Goal: Find specific fact: Find specific page/section

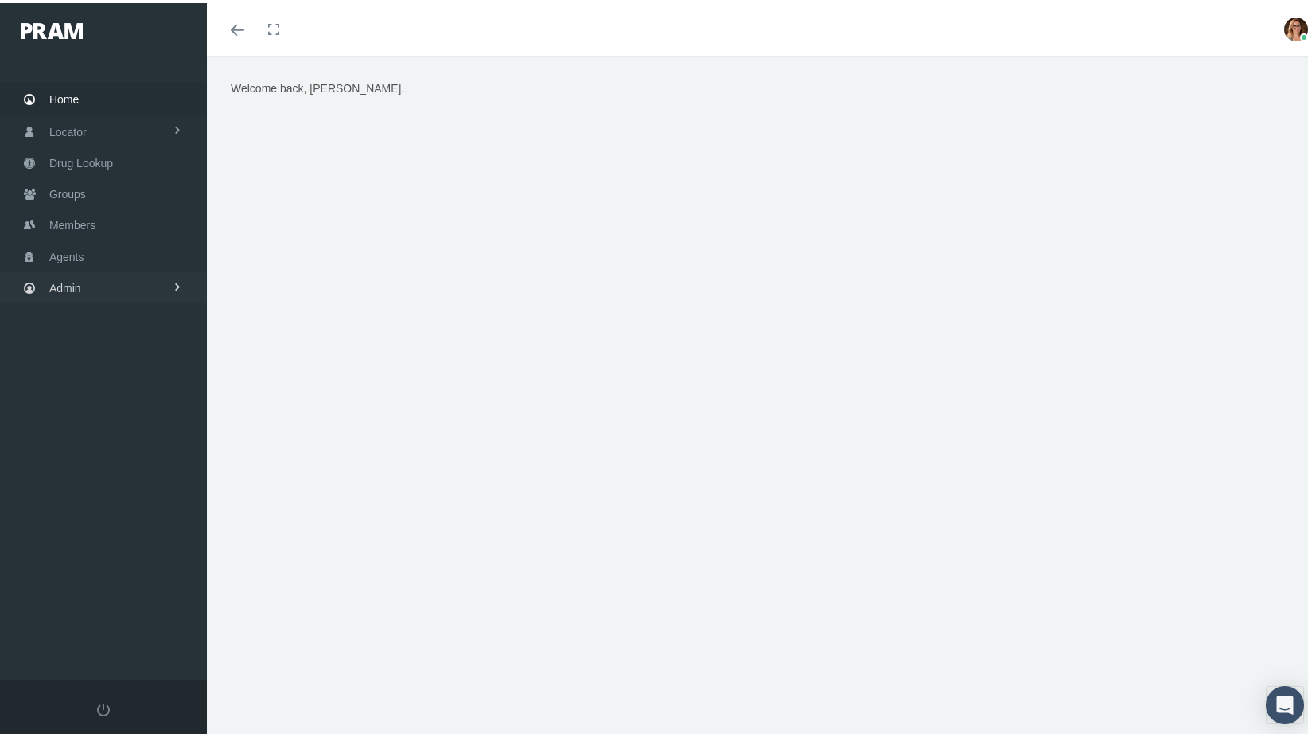
click at [70, 281] on span "Admin" at bounding box center [65, 285] width 32 height 30
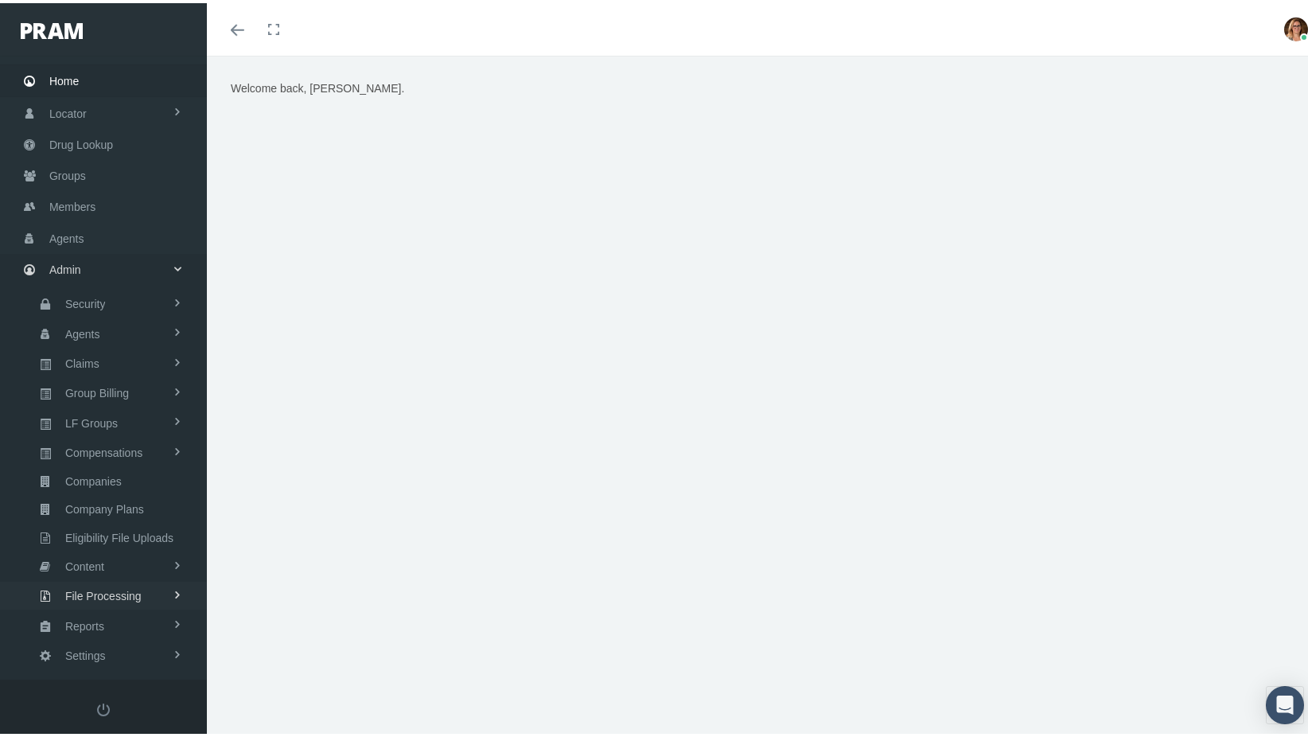
scroll to position [24, 0]
click at [92, 604] on span "Reports" at bounding box center [84, 617] width 39 height 27
click at [90, 636] on span "Reports" at bounding box center [81, 649] width 39 height 27
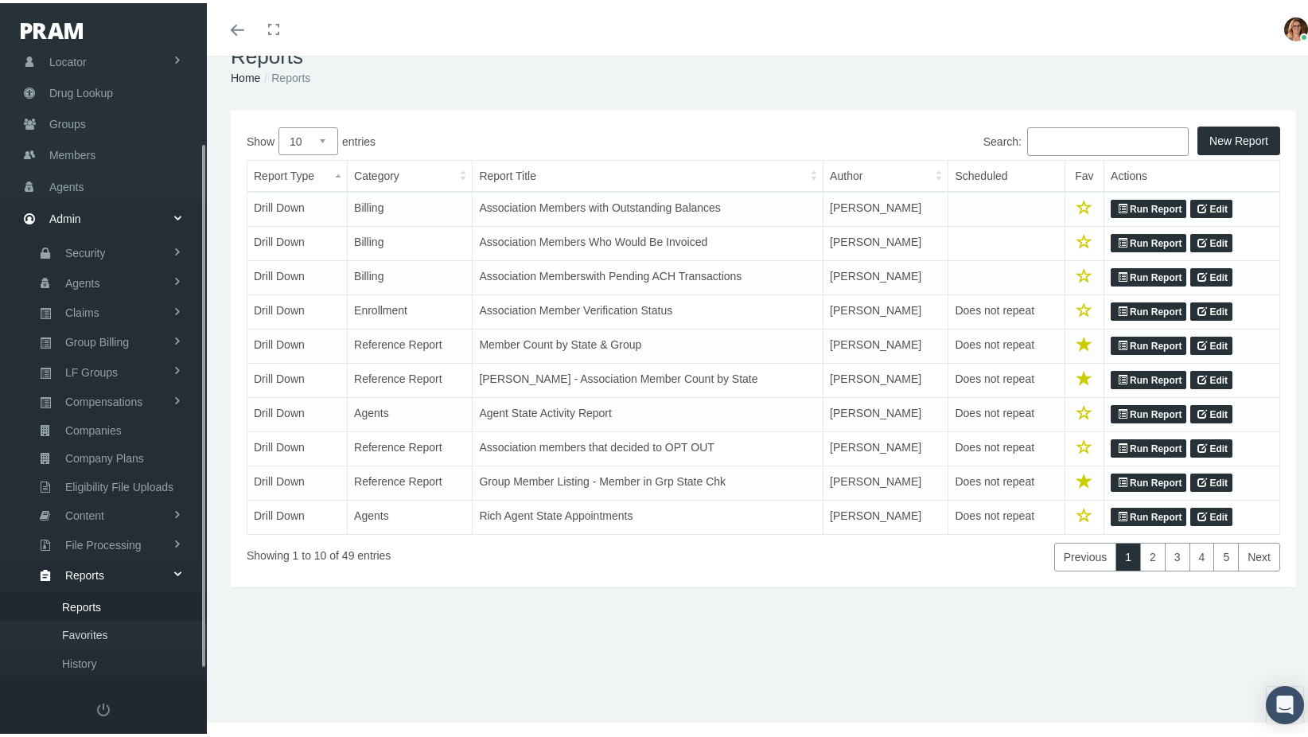
scroll to position [114, 0]
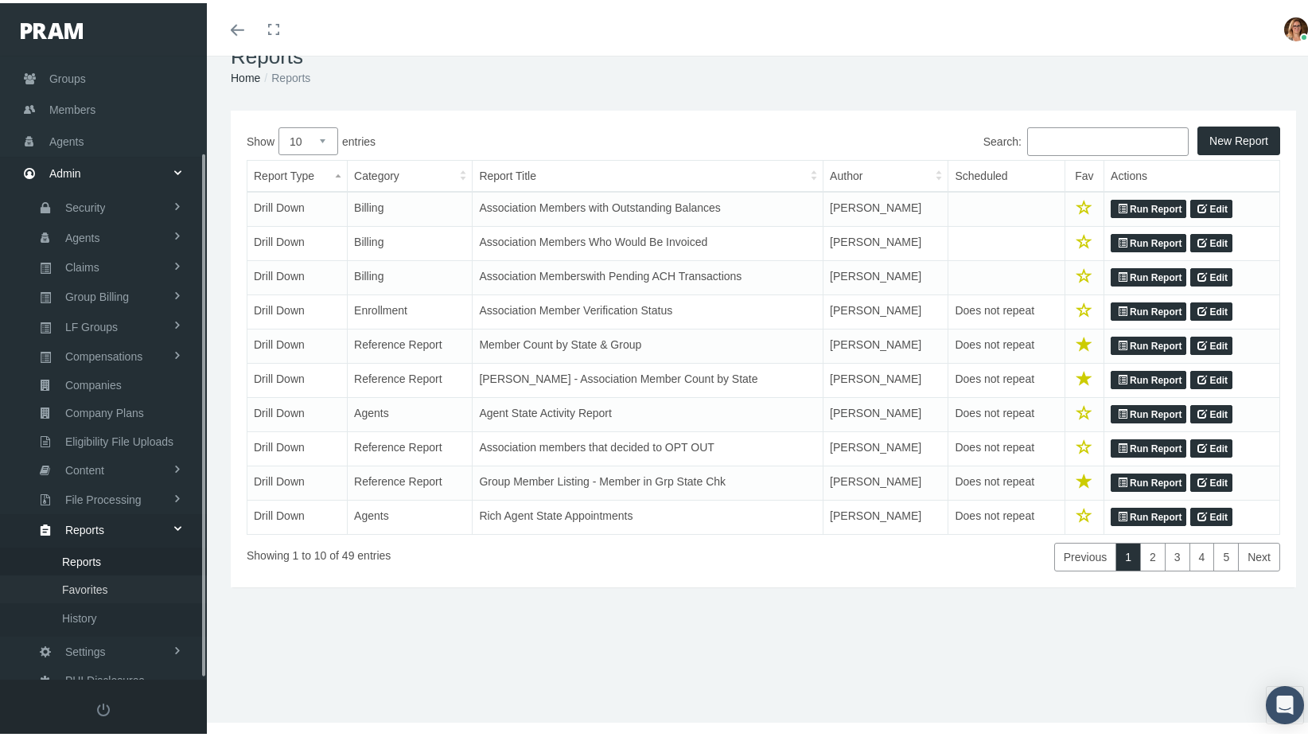
click at [89, 573] on span "Favorites" at bounding box center [85, 586] width 46 height 27
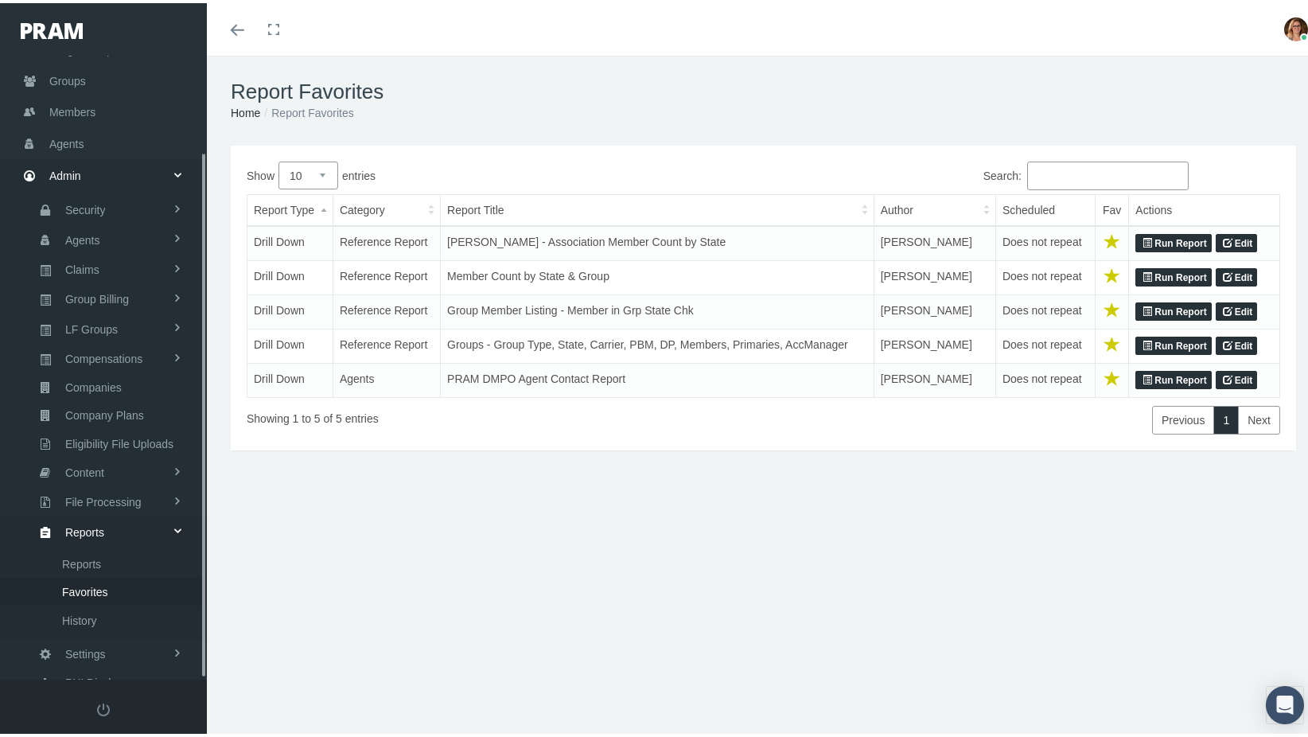
scroll to position [114, 0]
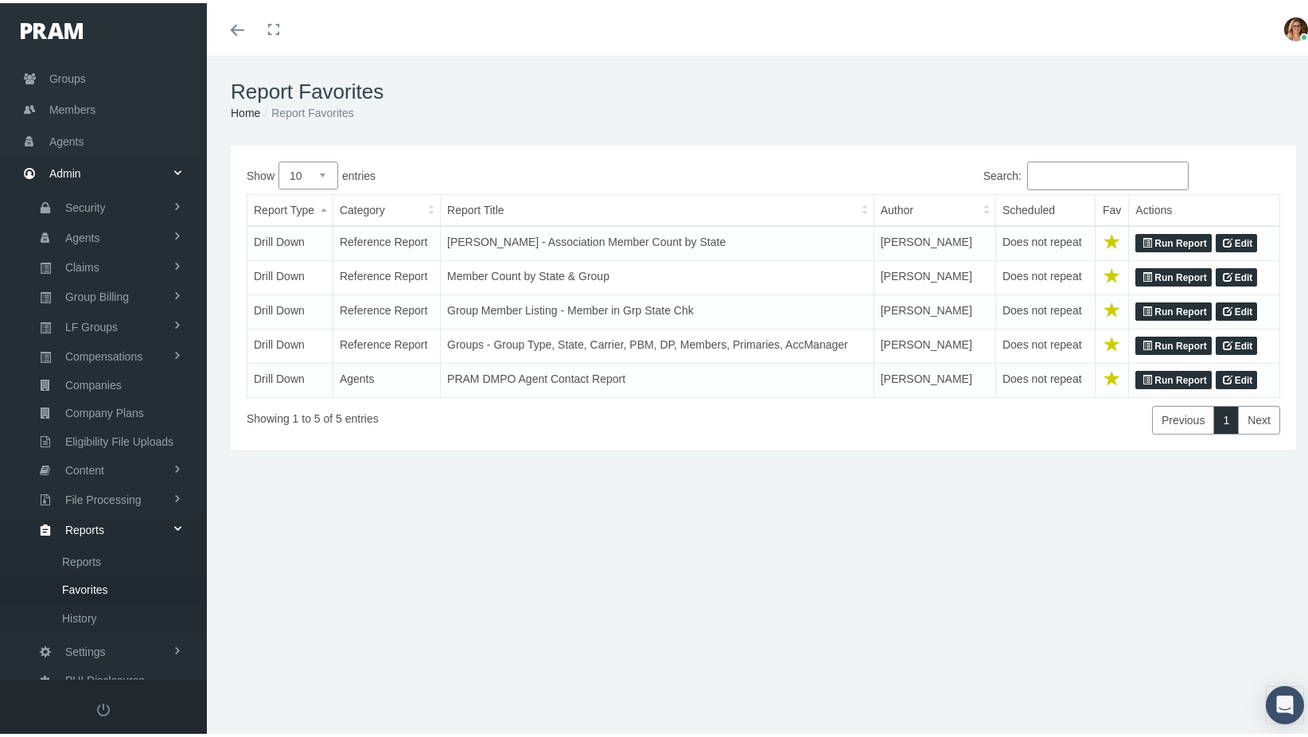
click at [1182, 269] on link "Run Report" at bounding box center [1174, 274] width 76 height 19
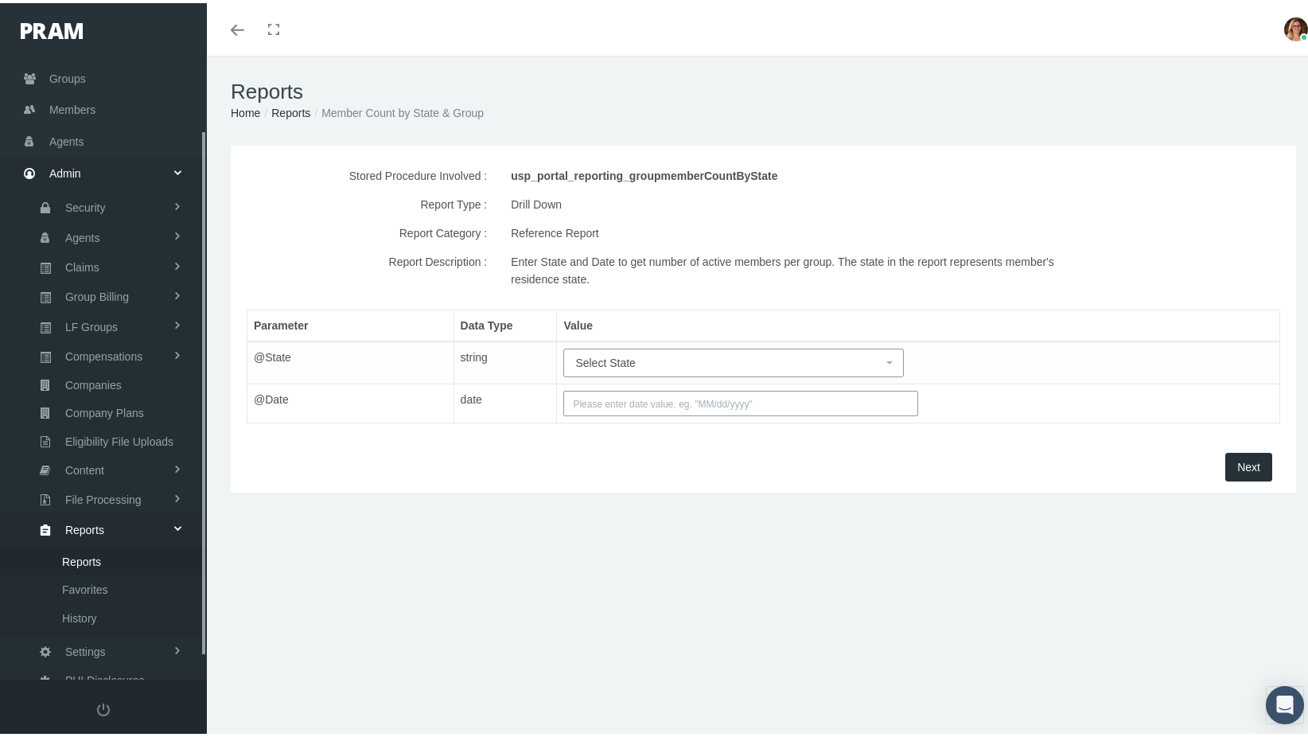
scroll to position [114, 0]
click at [742, 367] on span "Select State" at bounding box center [728, 360] width 307 height 18
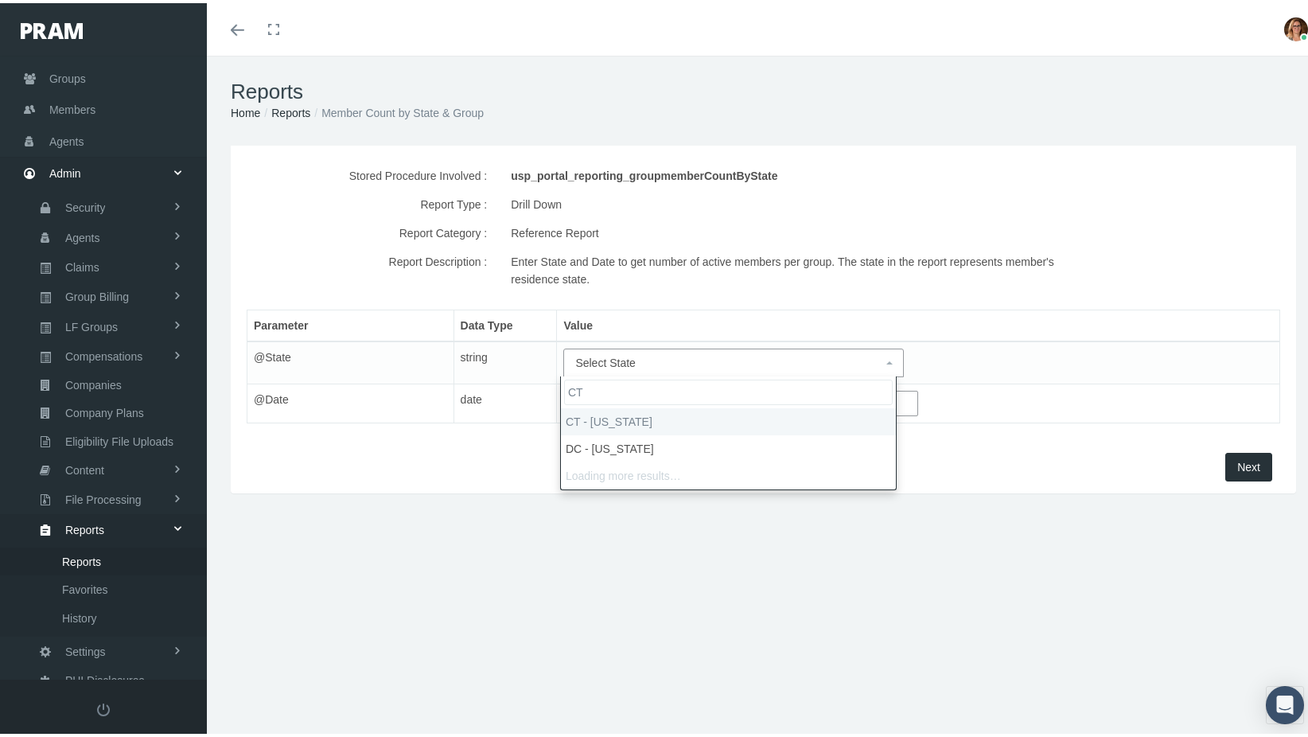
type input "CT"
select select "CT"
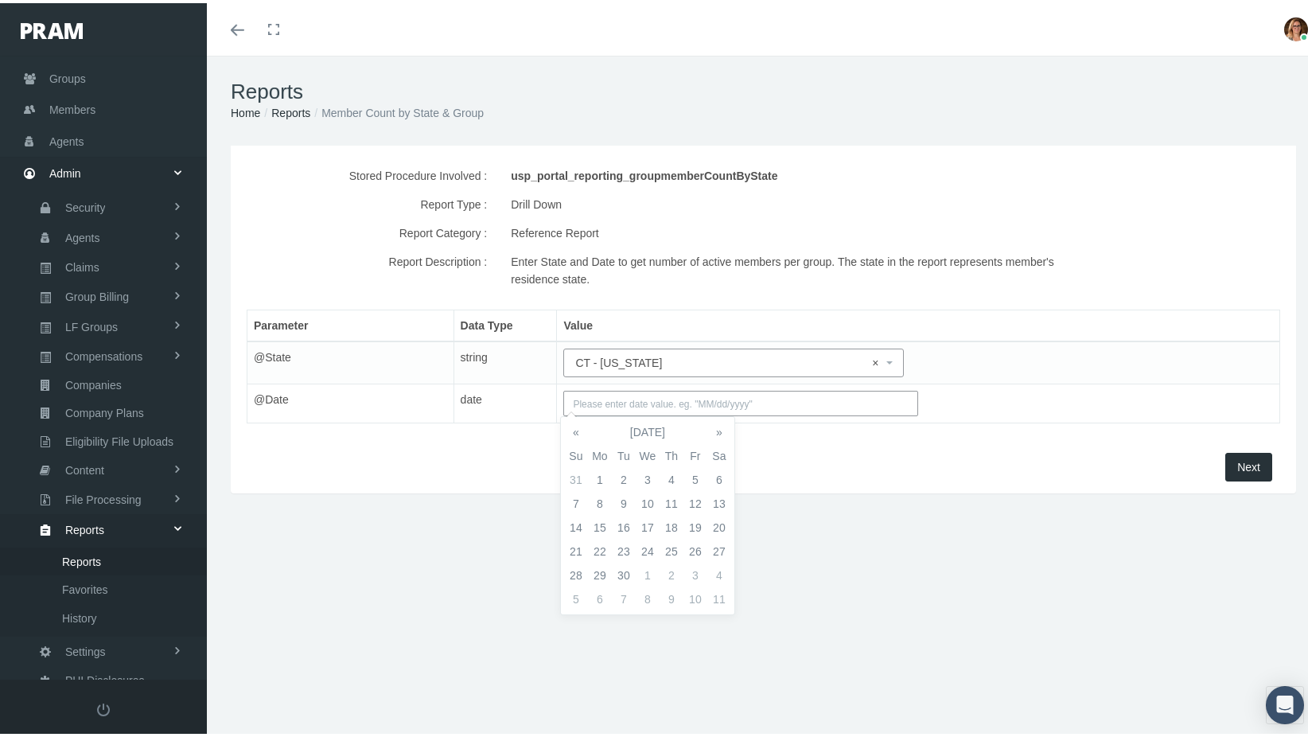
click at [754, 403] on input "text" at bounding box center [740, 400] width 355 height 25
click at [599, 477] on td "1" at bounding box center [600, 477] width 24 height 24
type input "09/01/2025"
click at [1245, 465] on span "Next" at bounding box center [1248, 464] width 23 height 13
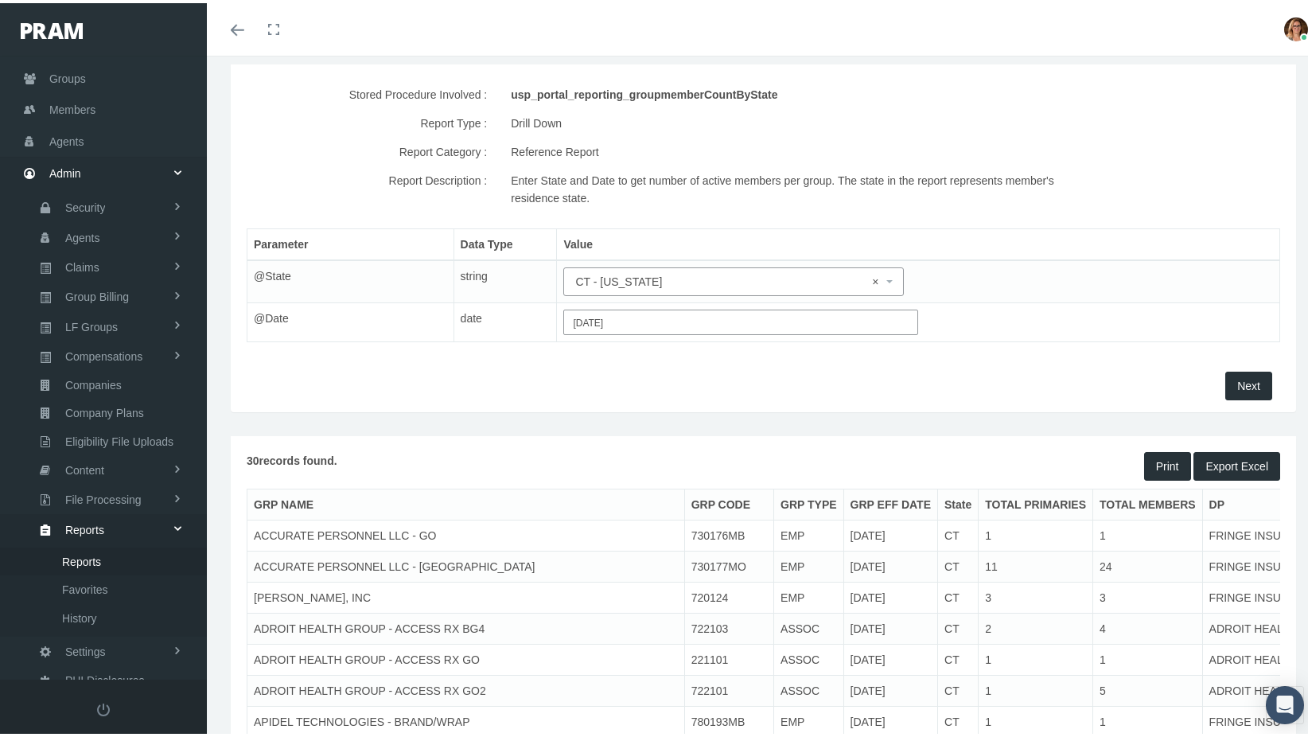
scroll to position [80, 0]
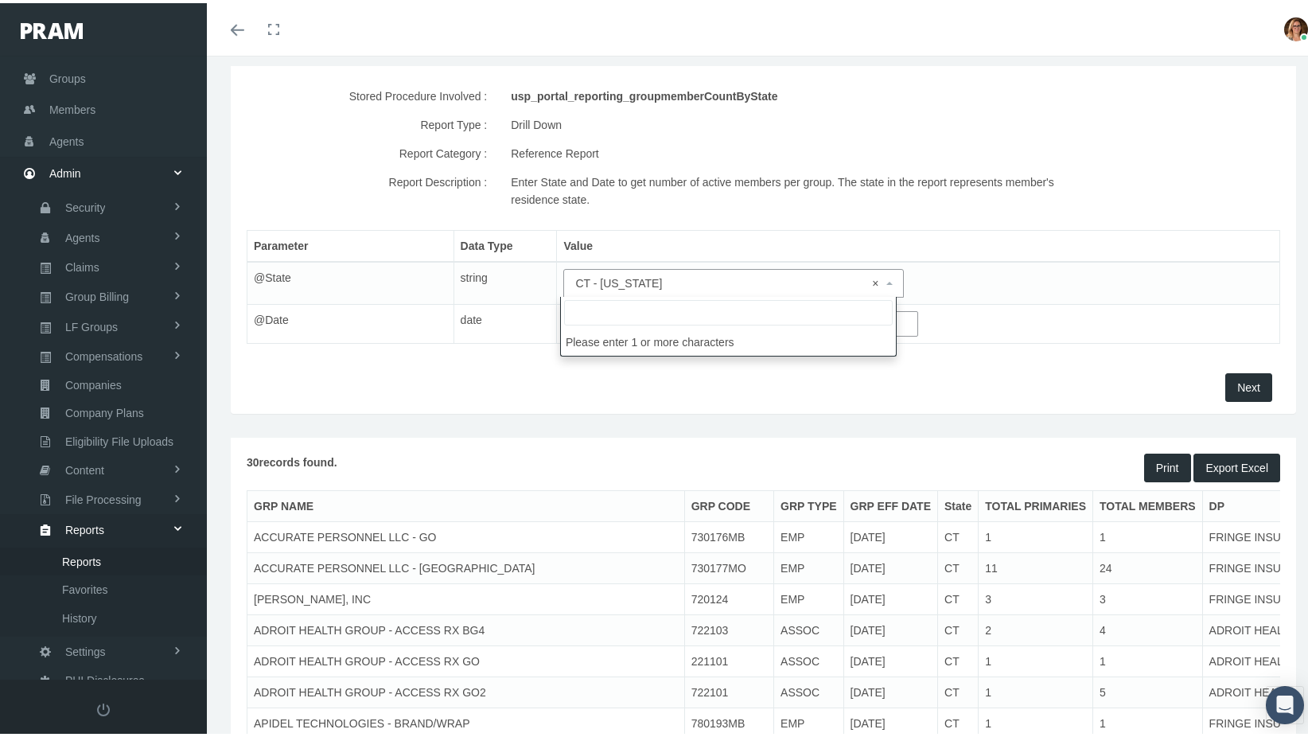
click at [692, 284] on span "× CT - CONNECTICUT" at bounding box center [728, 280] width 307 height 18
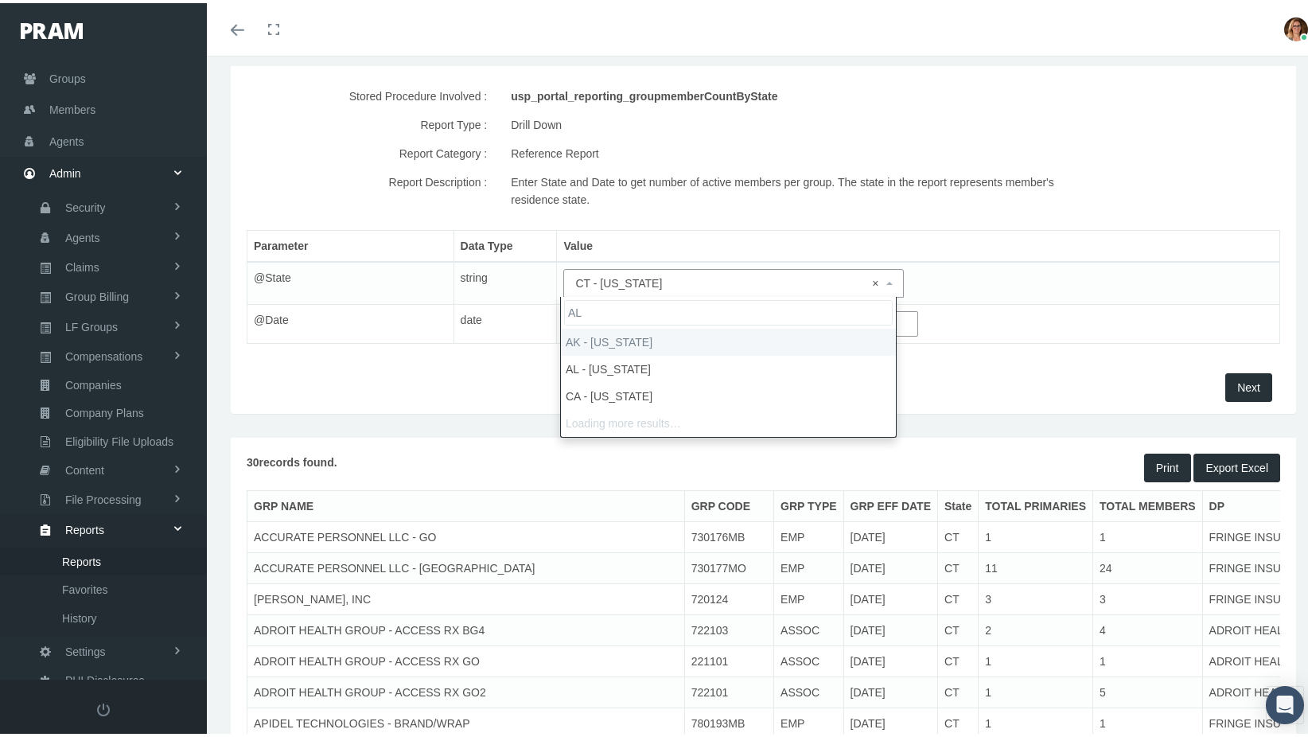
type input "AL"
select select "AL"
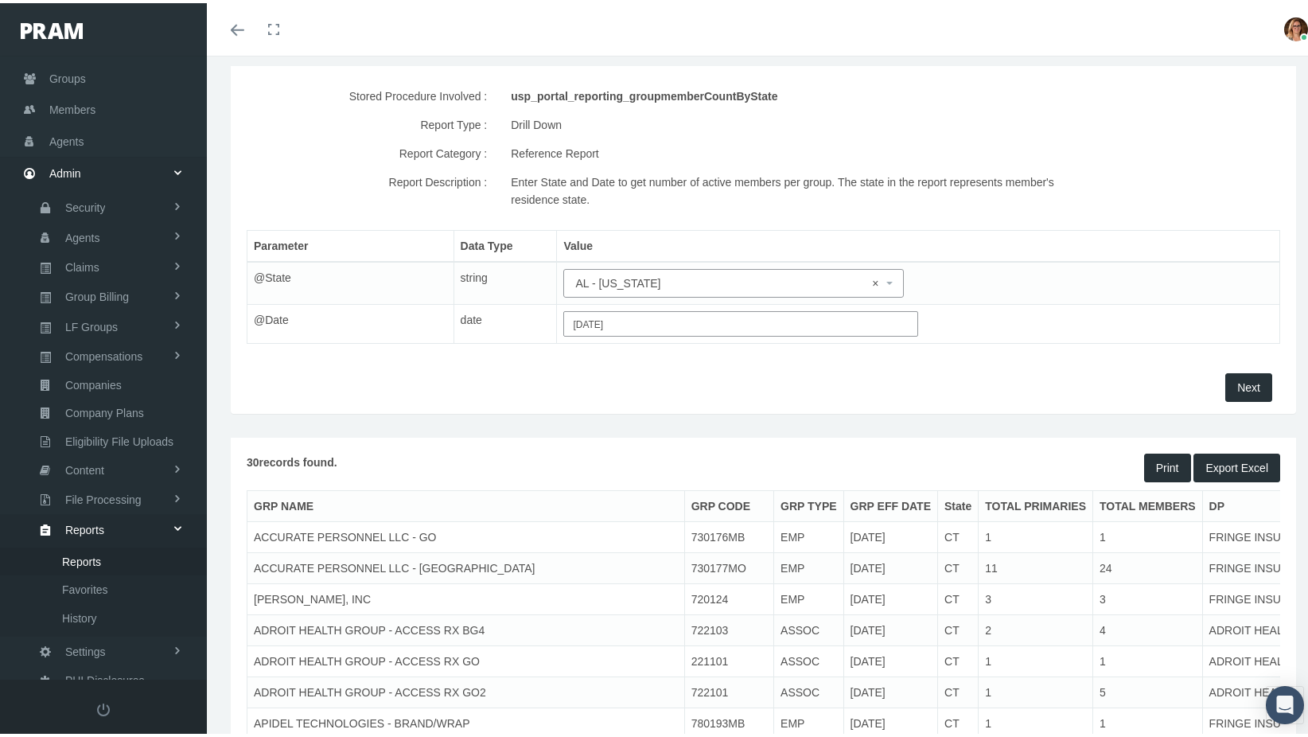
click at [1237, 380] on span "Next" at bounding box center [1248, 384] width 23 height 13
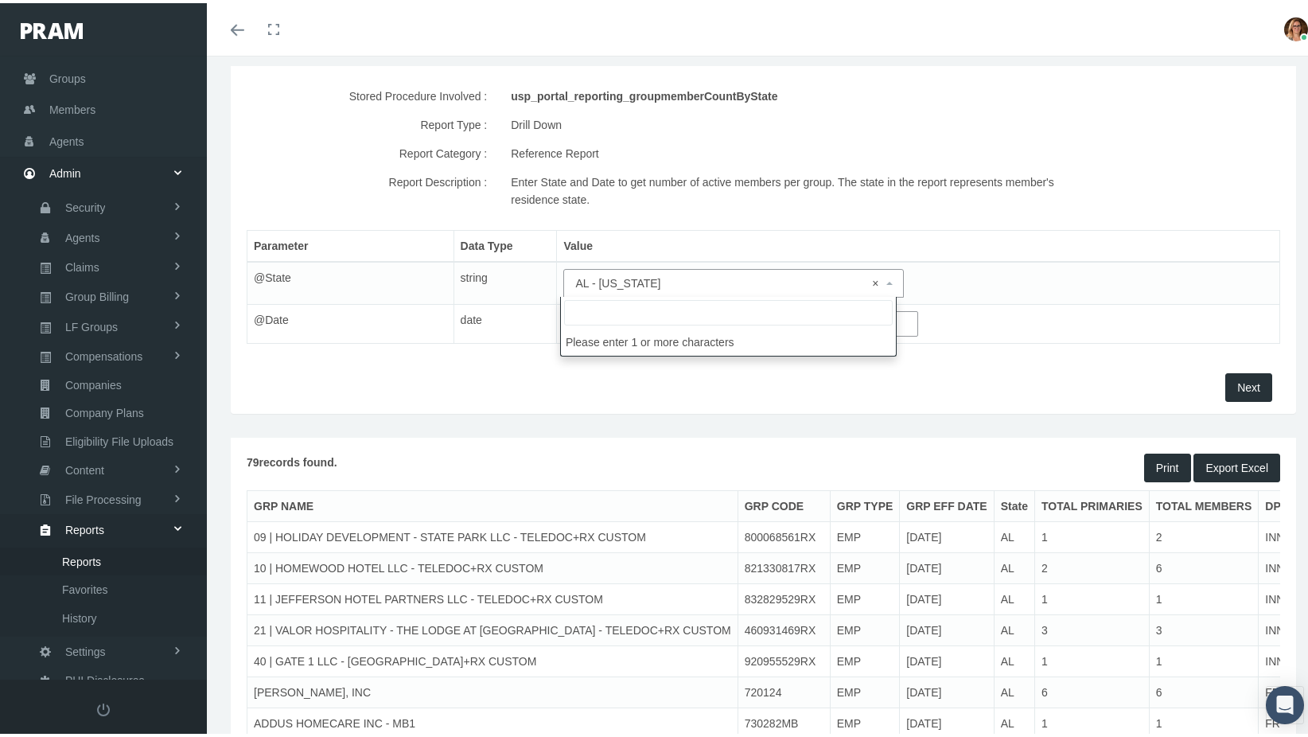
click at [657, 273] on span "× AL - ALABAMA" at bounding box center [728, 280] width 307 height 18
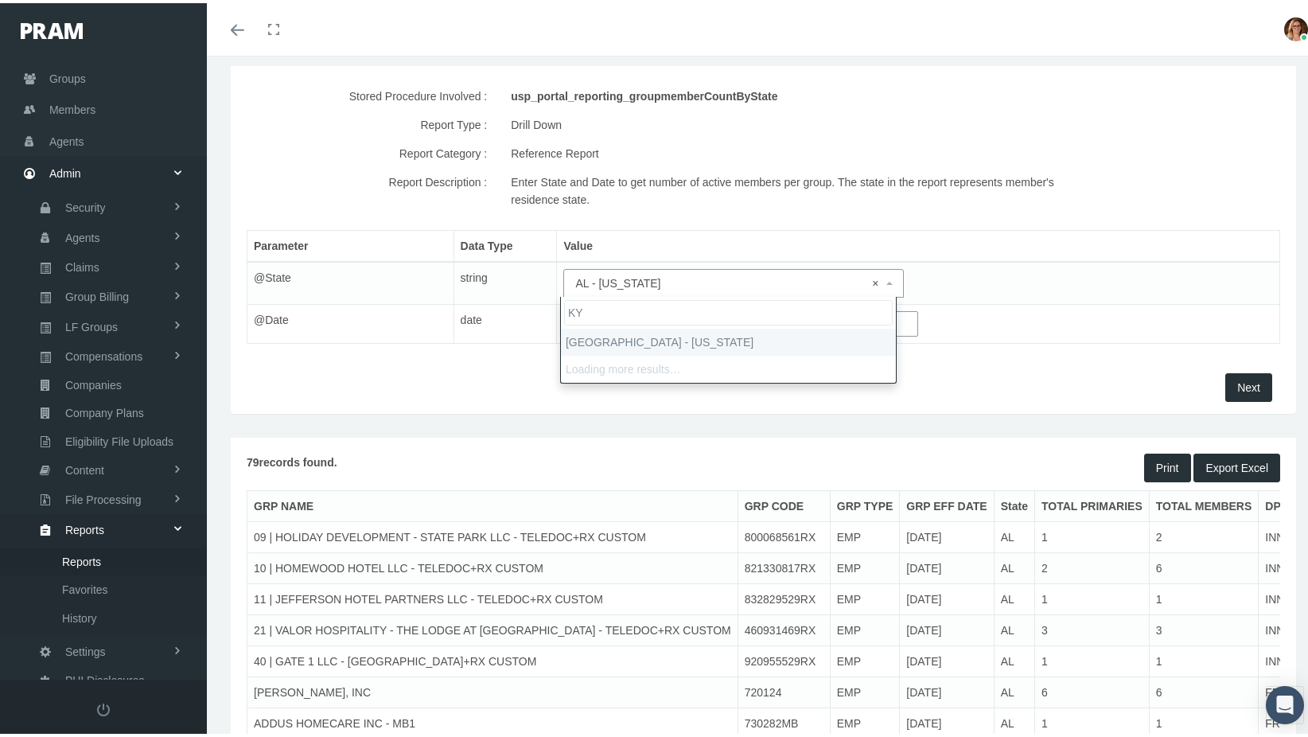
type input "KY"
select select "KY"
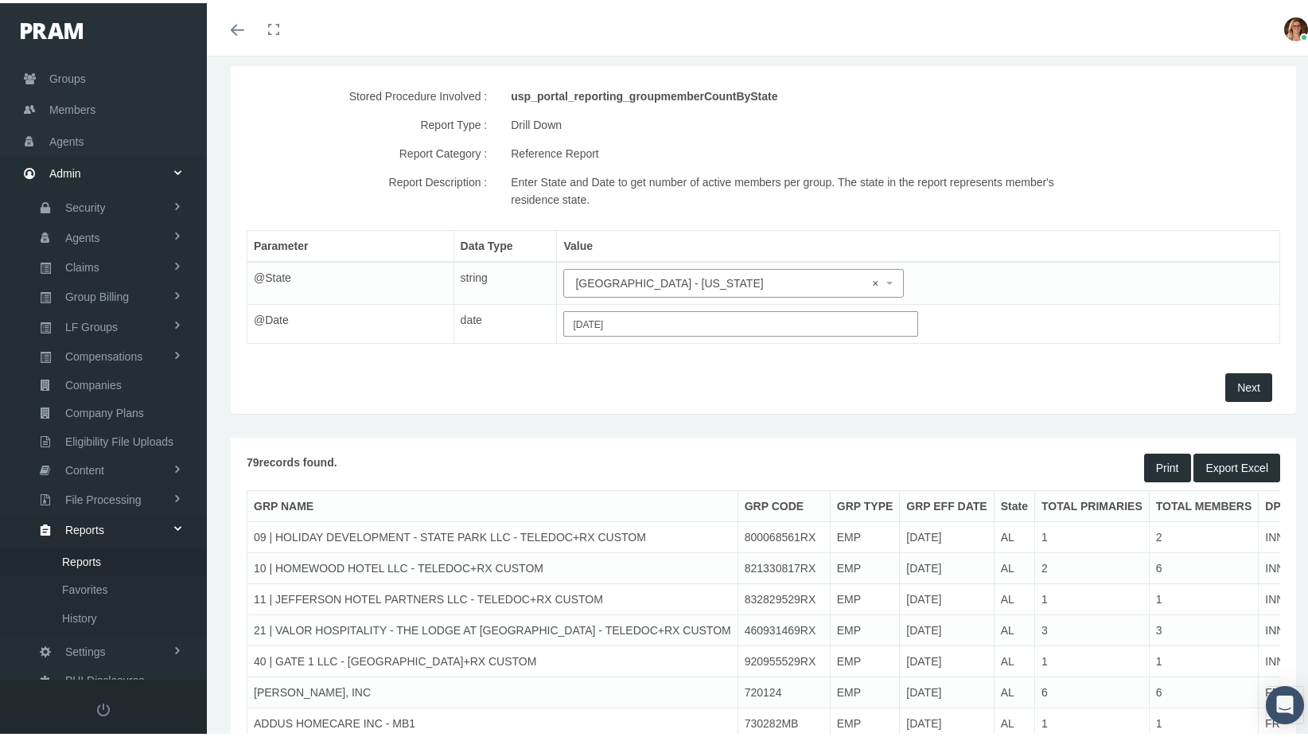
click at [1227, 374] on button "Next" at bounding box center [1248, 384] width 47 height 29
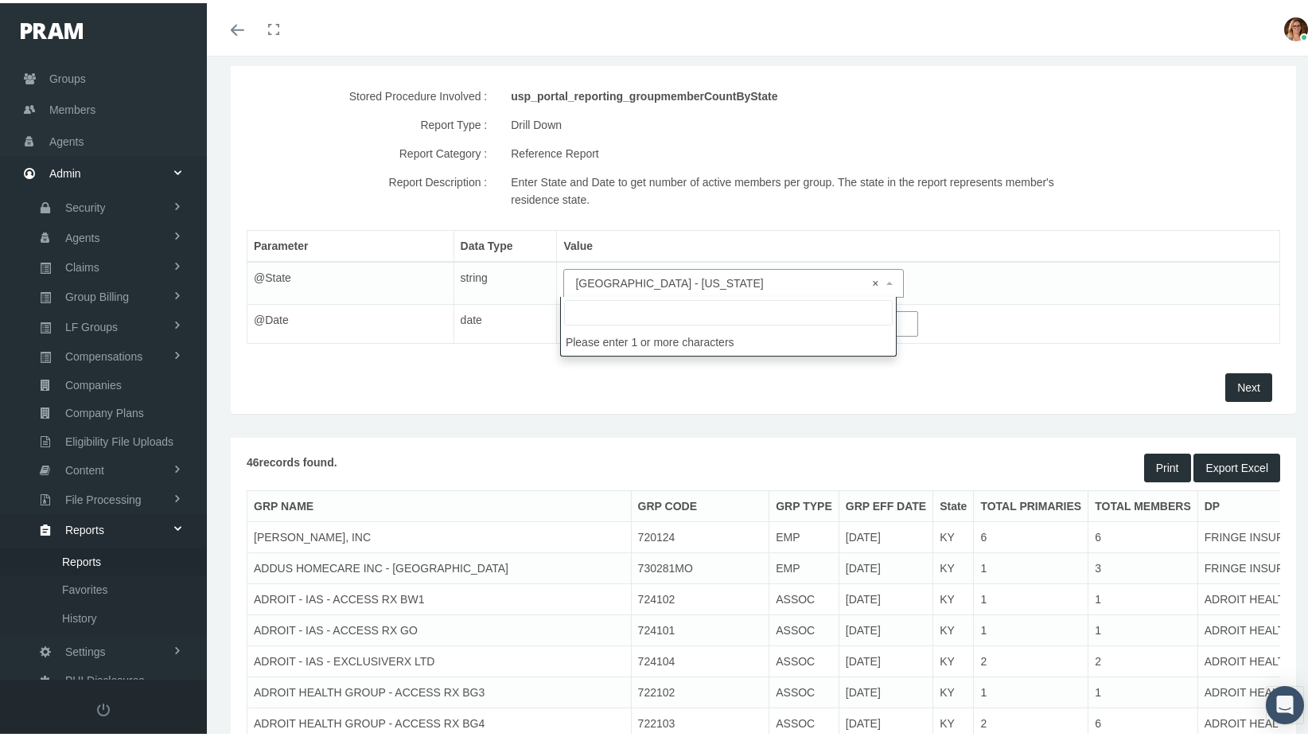
click at [695, 272] on span "× KY - KENTUCKY" at bounding box center [728, 280] width 307 height 18
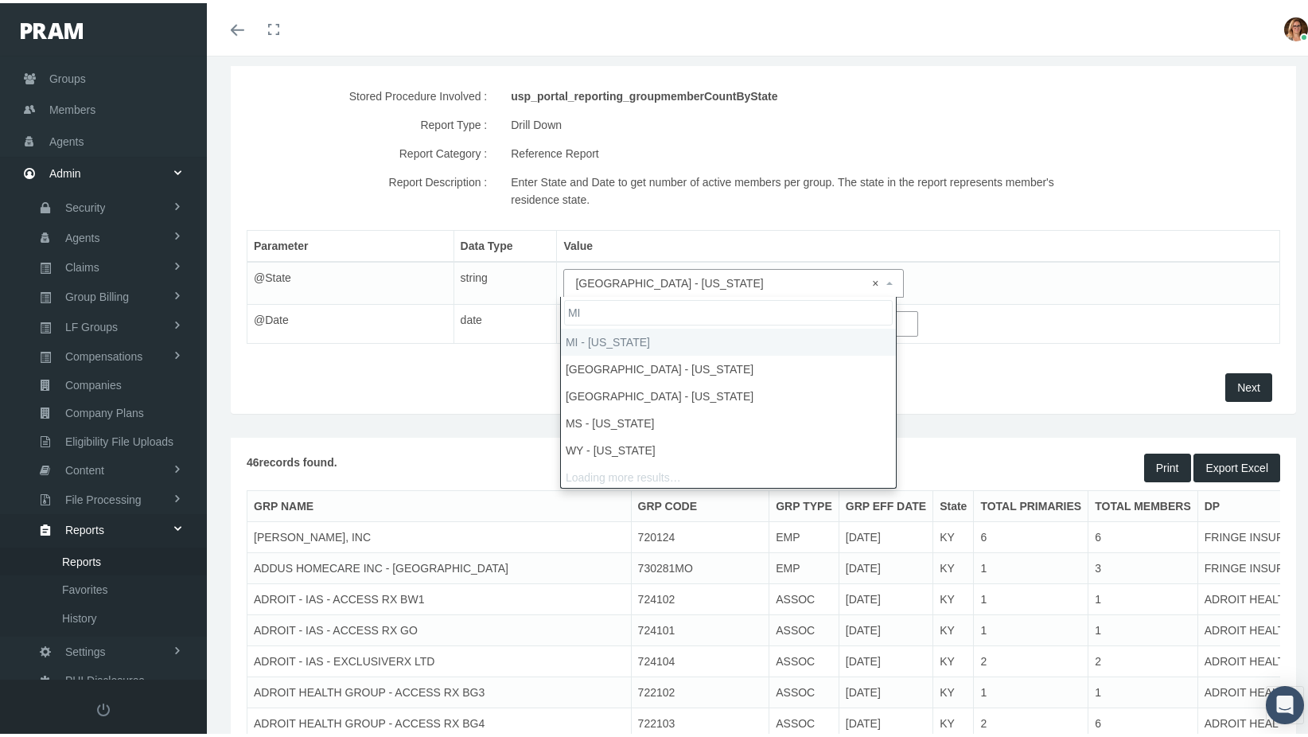
type input "MI"
select select "MI"
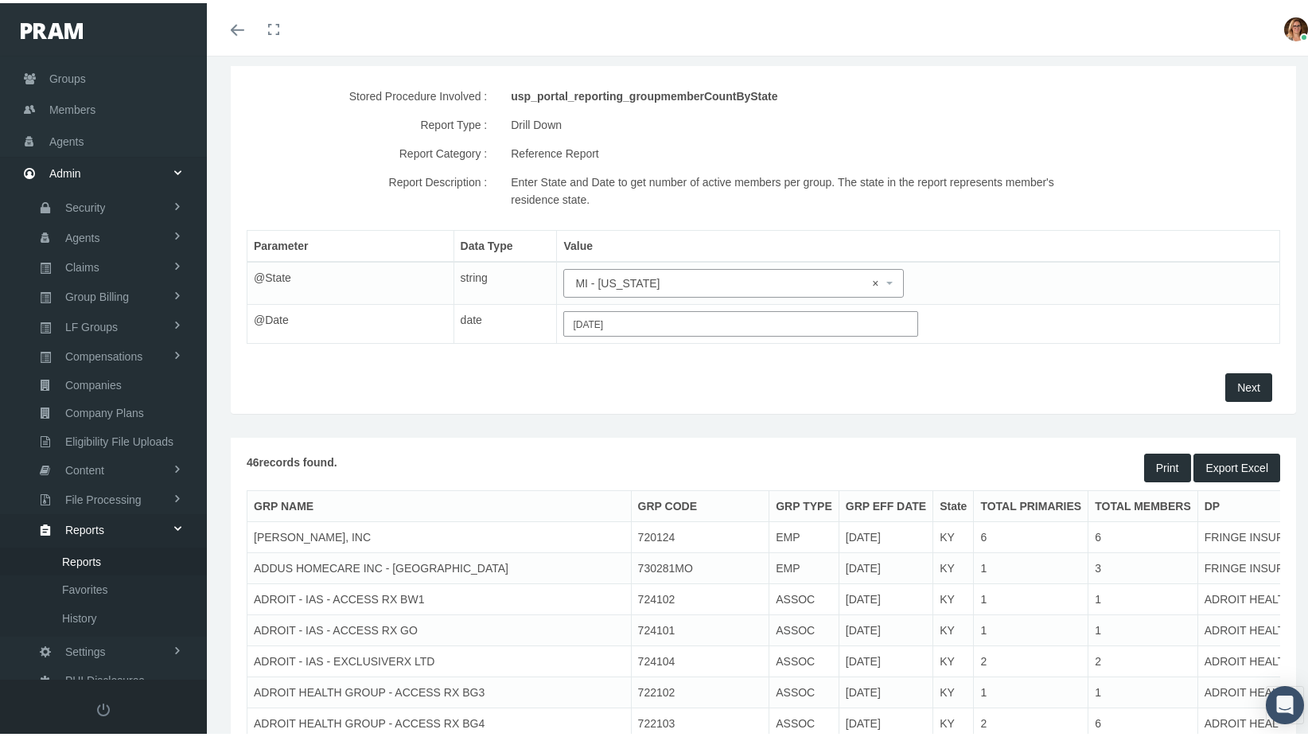
click at [1225, 391] on button "Next" at bounding box center [1248, 384] width 47 height 29
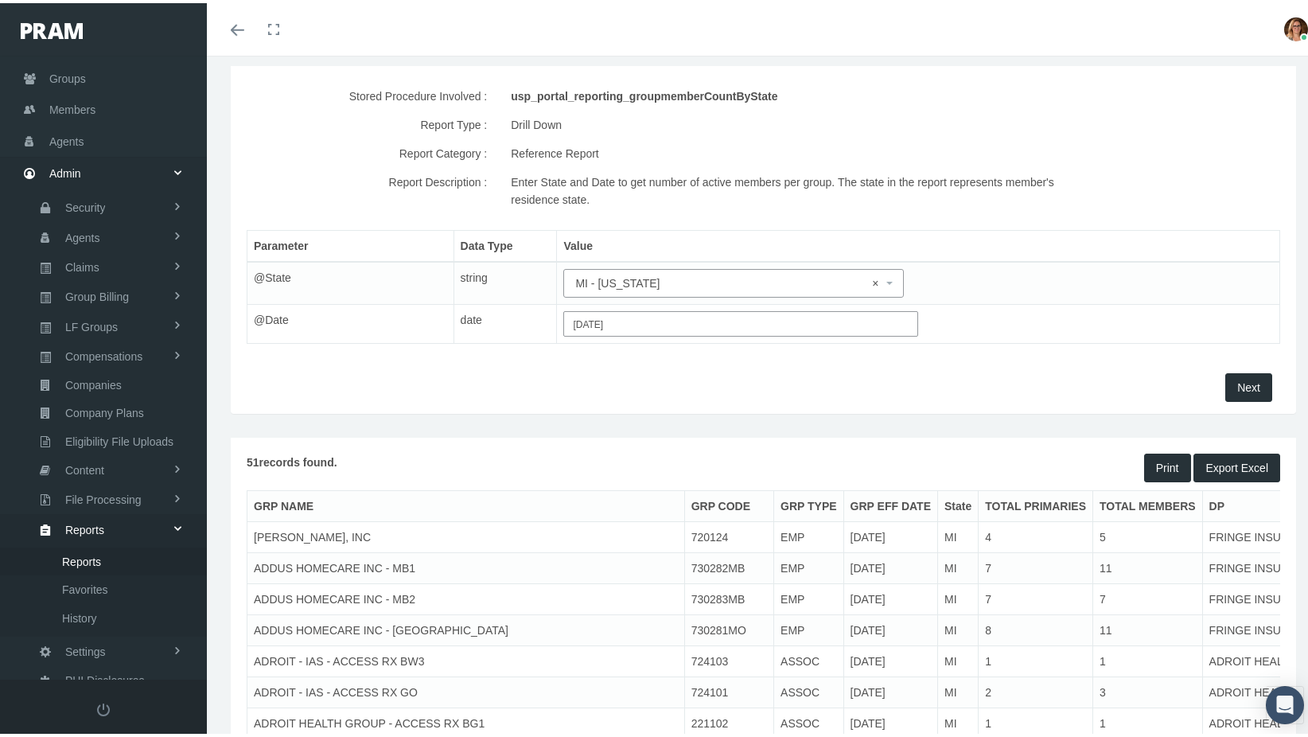
click at [675, 275] on span "× MI - MICHIGAN" at bounding box center [728, 280] width 307 height 18
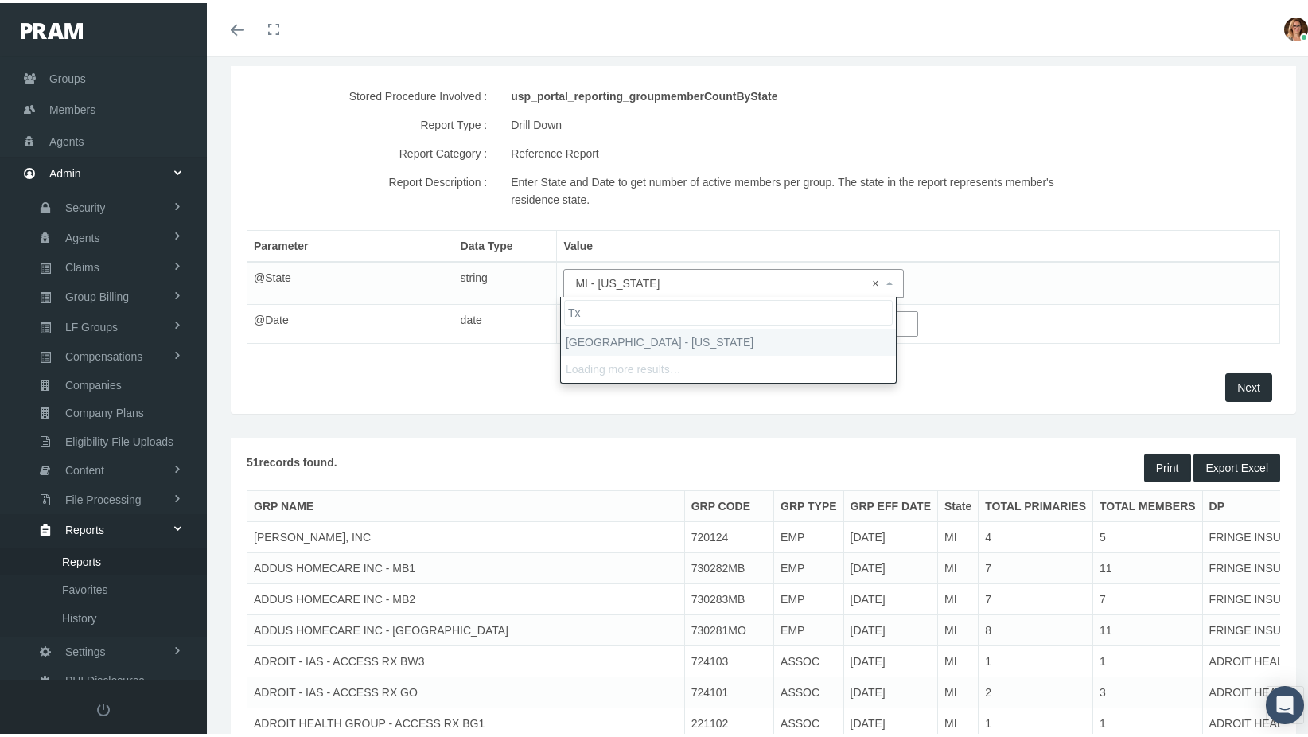
type input "Tx"
select select "[GEOGRAPHIC_DATA]"
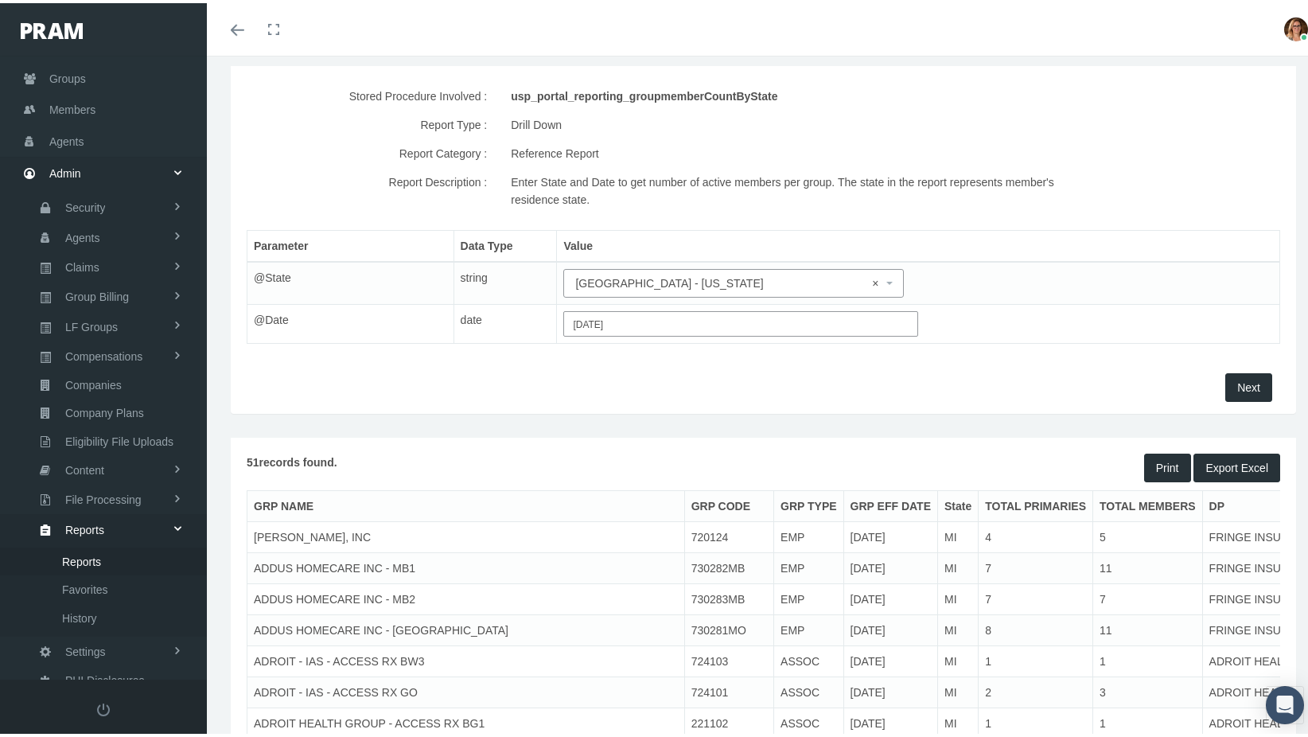
click at [1239, 378] on span "Next" at bounding box center [1248, 384] width 23 height 13
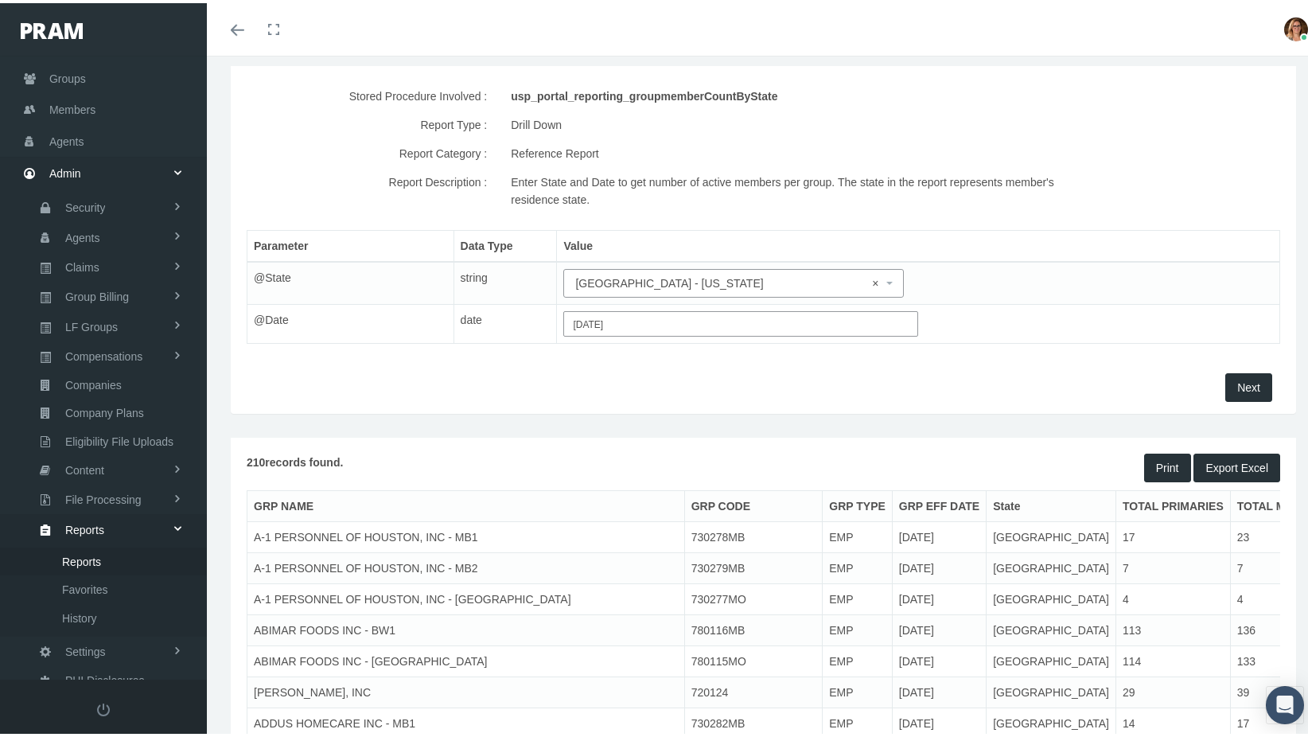
click at [650, 281] on span "× TX - TEXAS" at bounding box center [728, 280] width 307 height 18
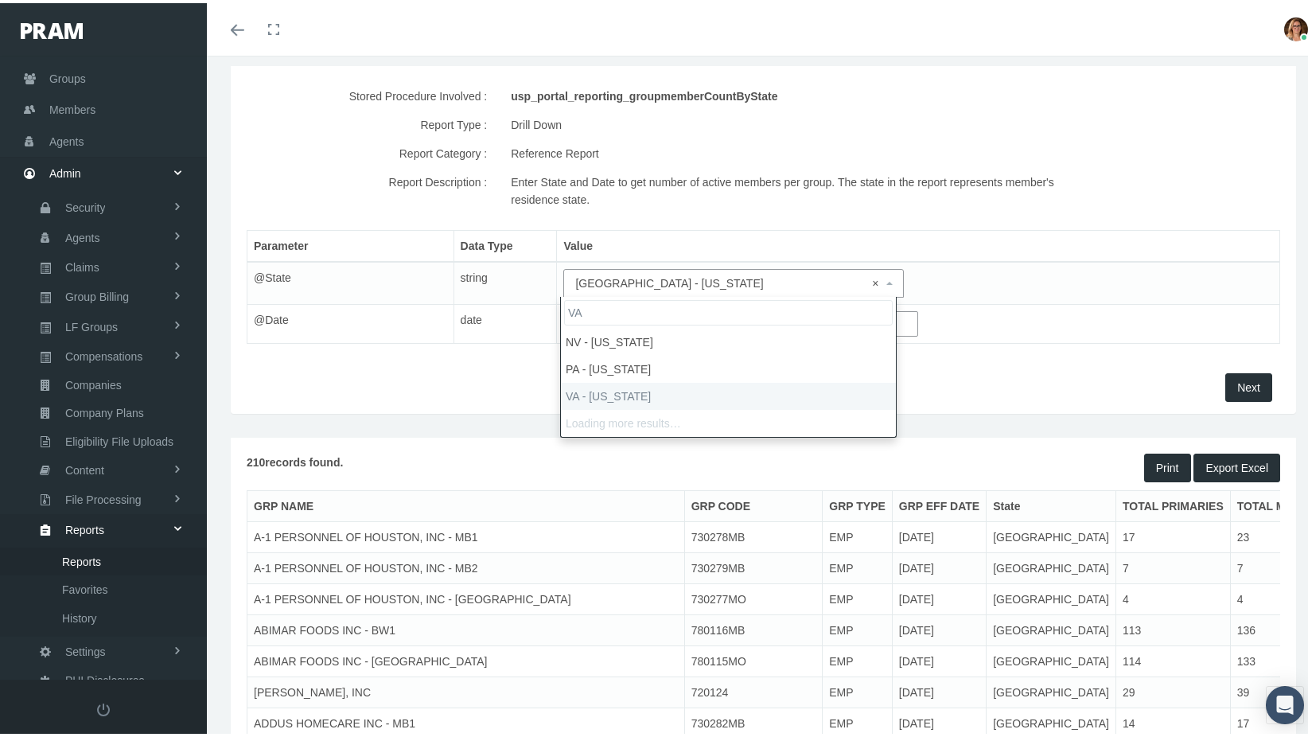
type input "VA"
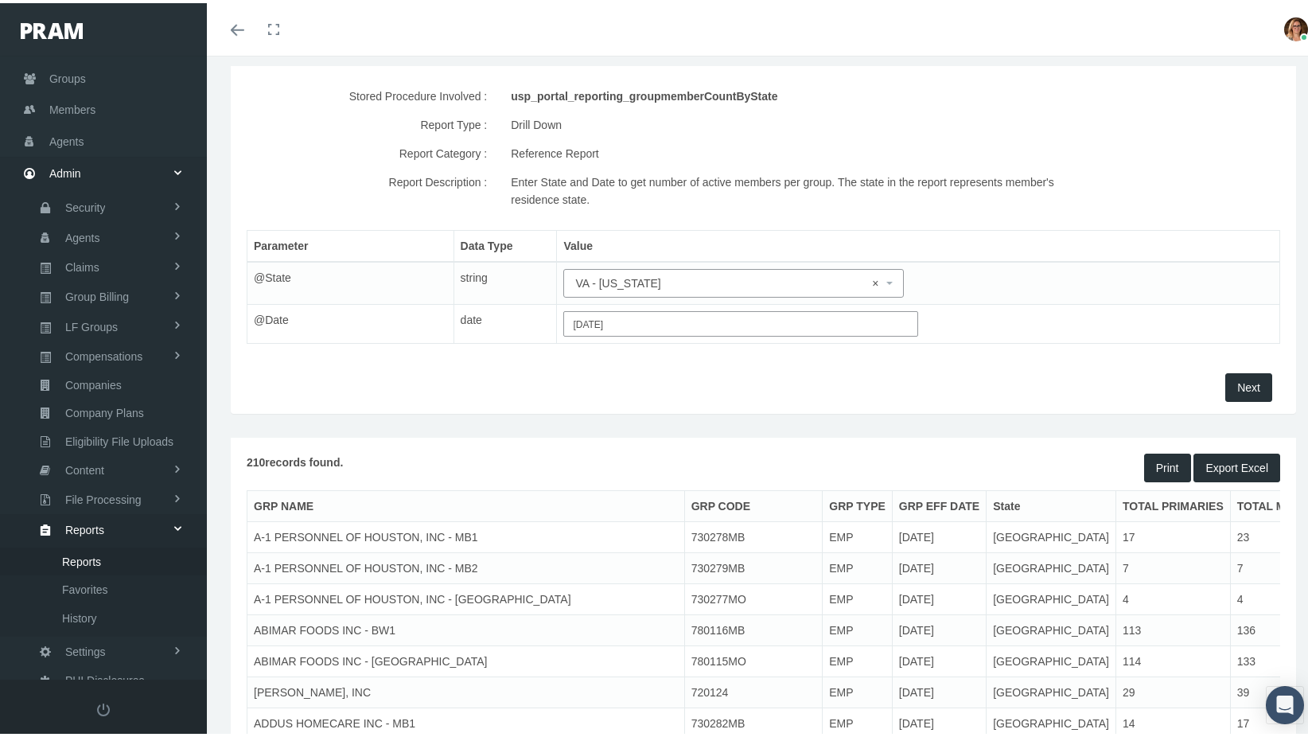
select select "VA"
click at [1237, 385] on span "Next" at bounding box center [1248, 384] width 23 height 13
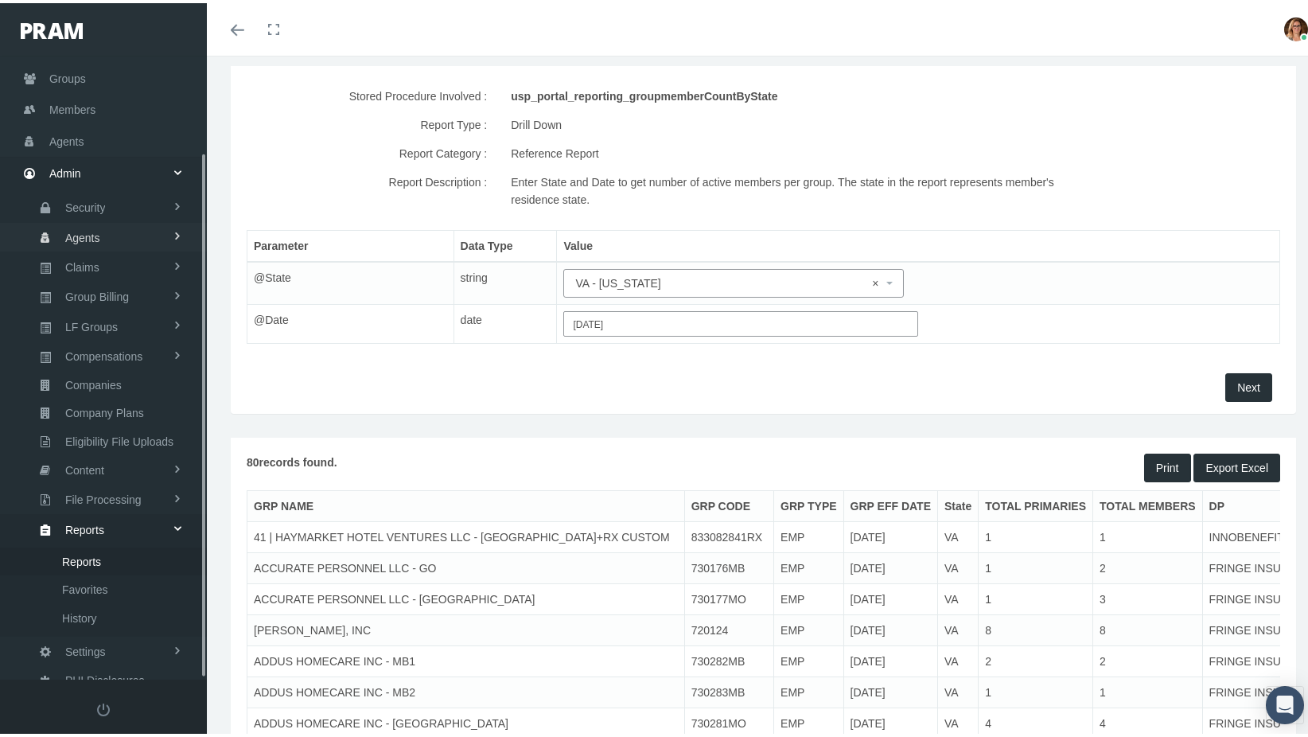
click at [89, 230] on span "Agents" at bounding box center [82, 234] width 35 height 27
click at [91, 198] on span "Security" at bounding box center [85, 204] width 41 height 27
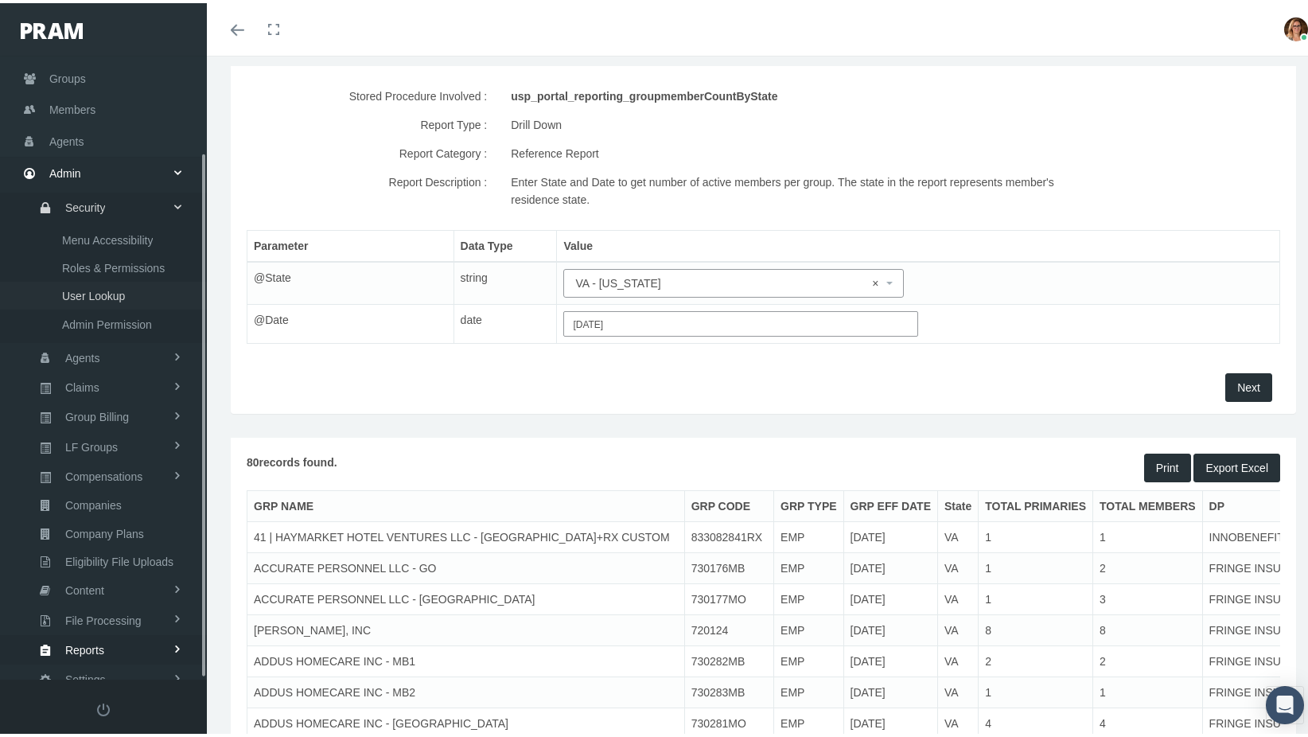
click at [87, 279] on span "User Lookup" at bounding box center [93, 292] width 63 height 27
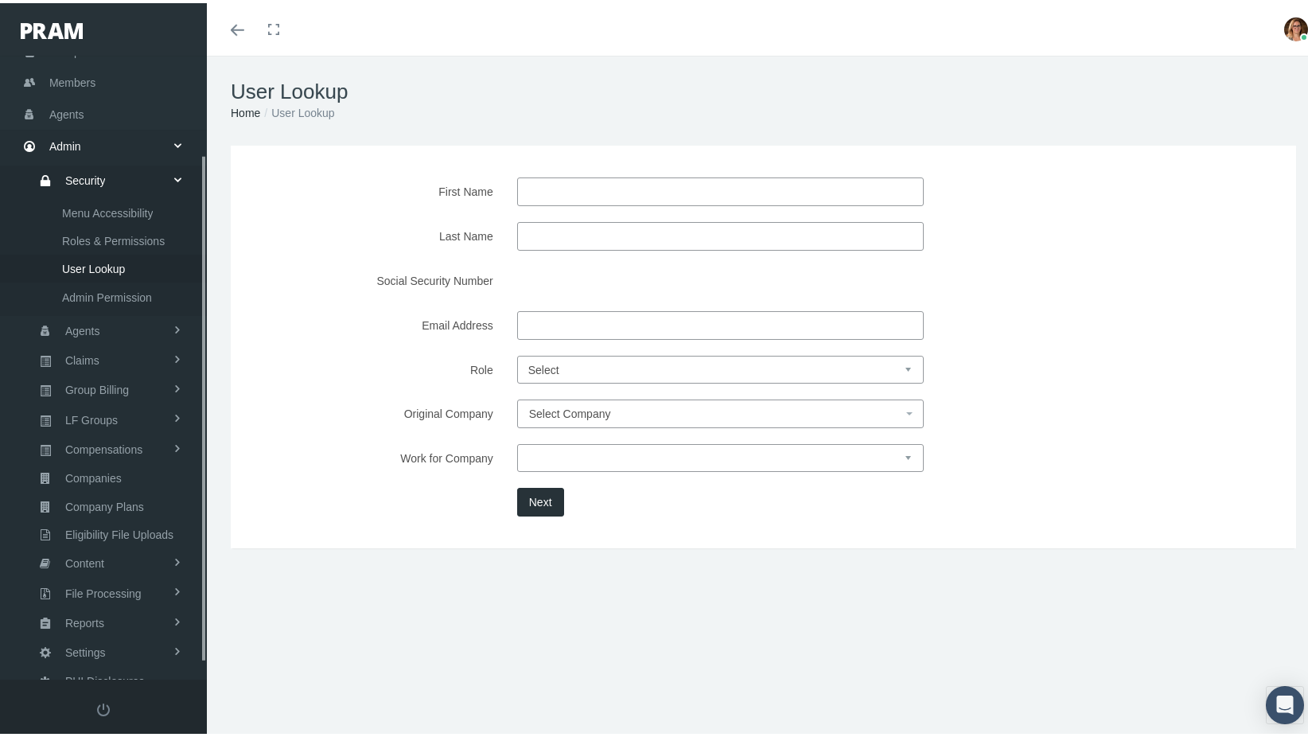
scroll to position [141, 0]
click at [641, 192] on input "First Name" at bounding box center [720, 188] width 407 height 29
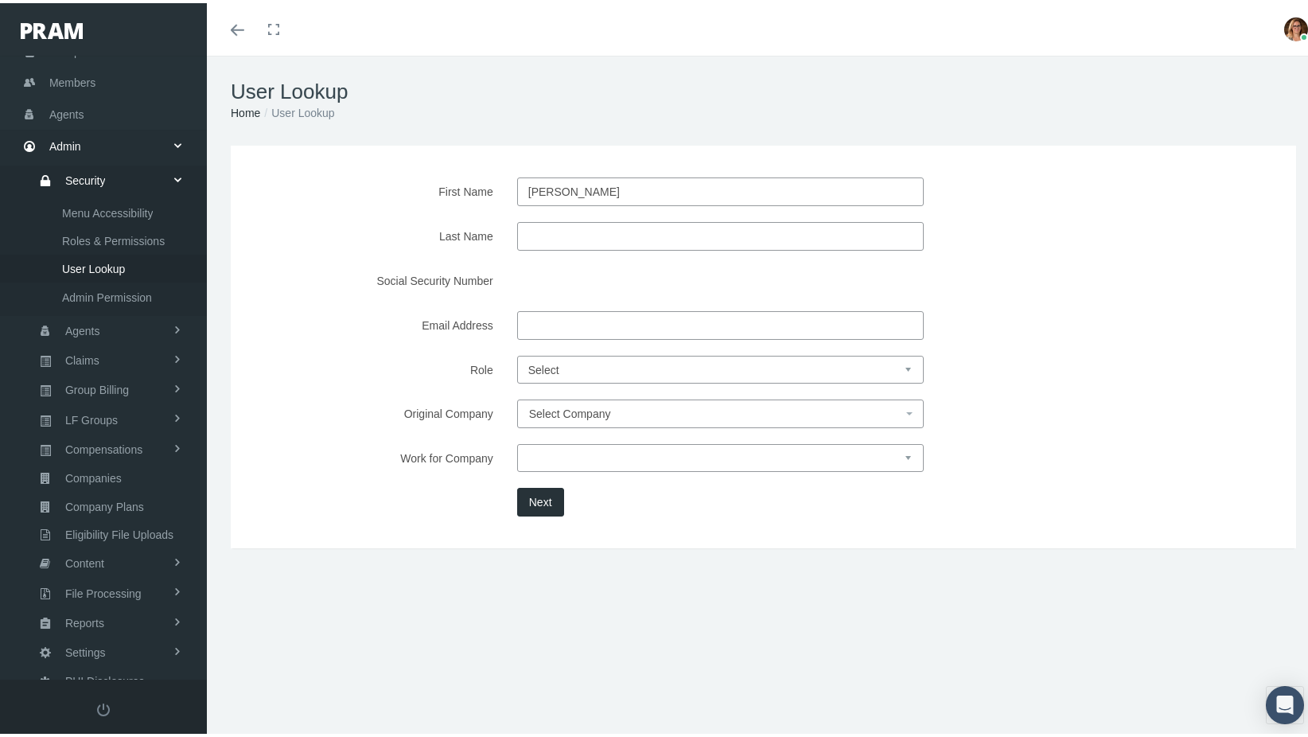
type input "[PERSON_NAME]"
click at [529, 508] on button "Next" at bounding box center [540, 499] width 47 height 29
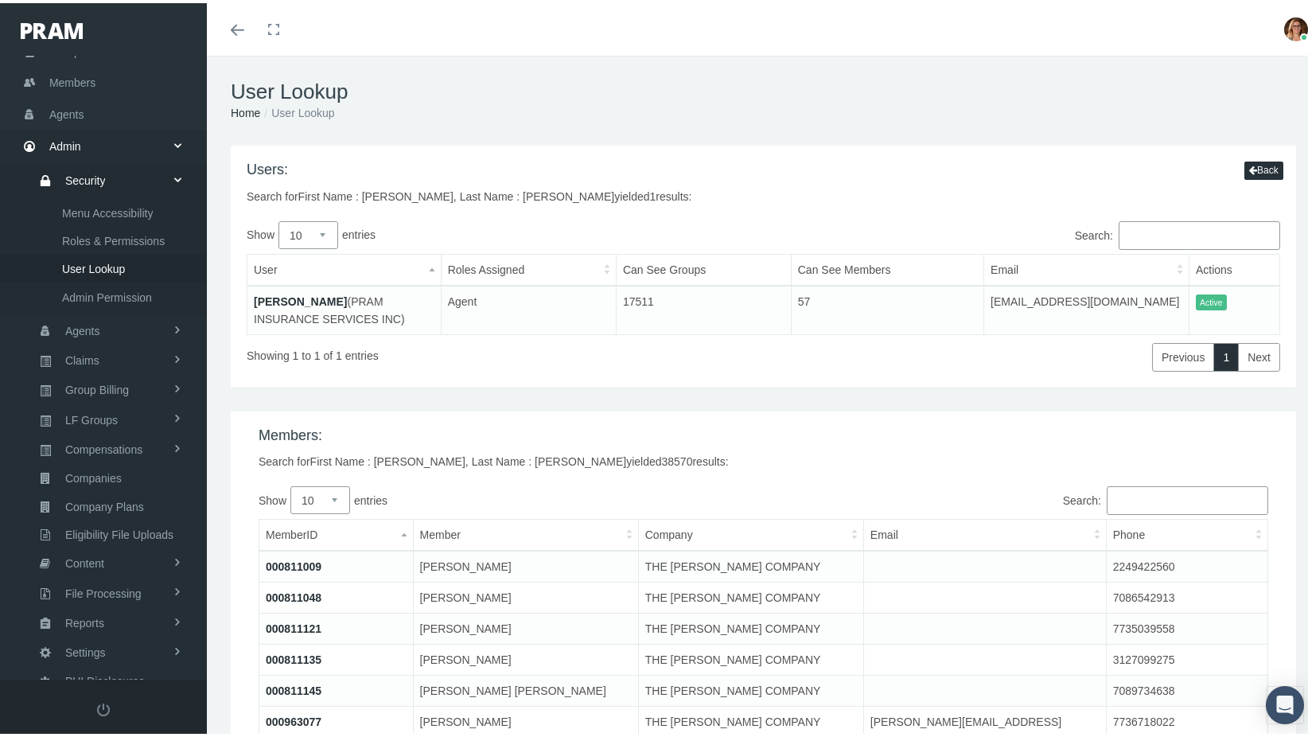
click at [286, 298] on link "[PERSON_NAME]" at bounding box center [300, 298] width 93 height 13
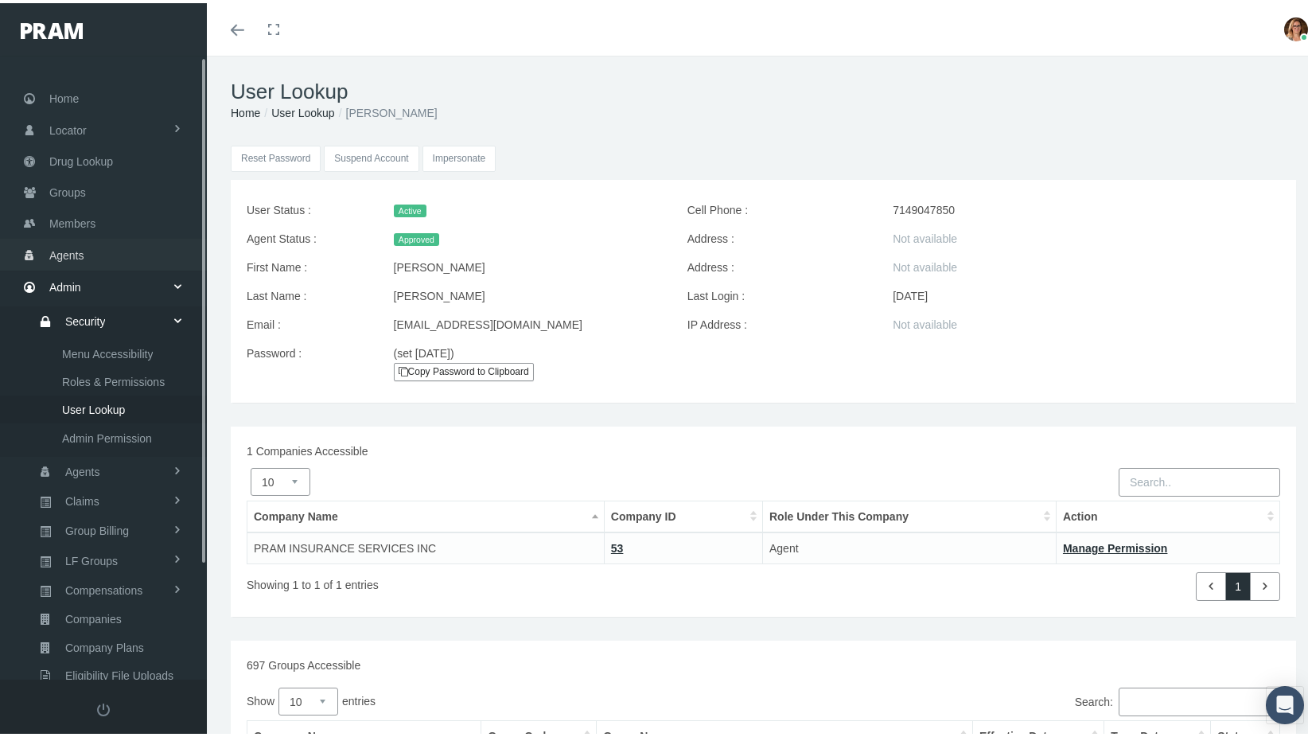
click at [69, 254] on span "Agents" at bounding box center [66, 252] width 35 height 30
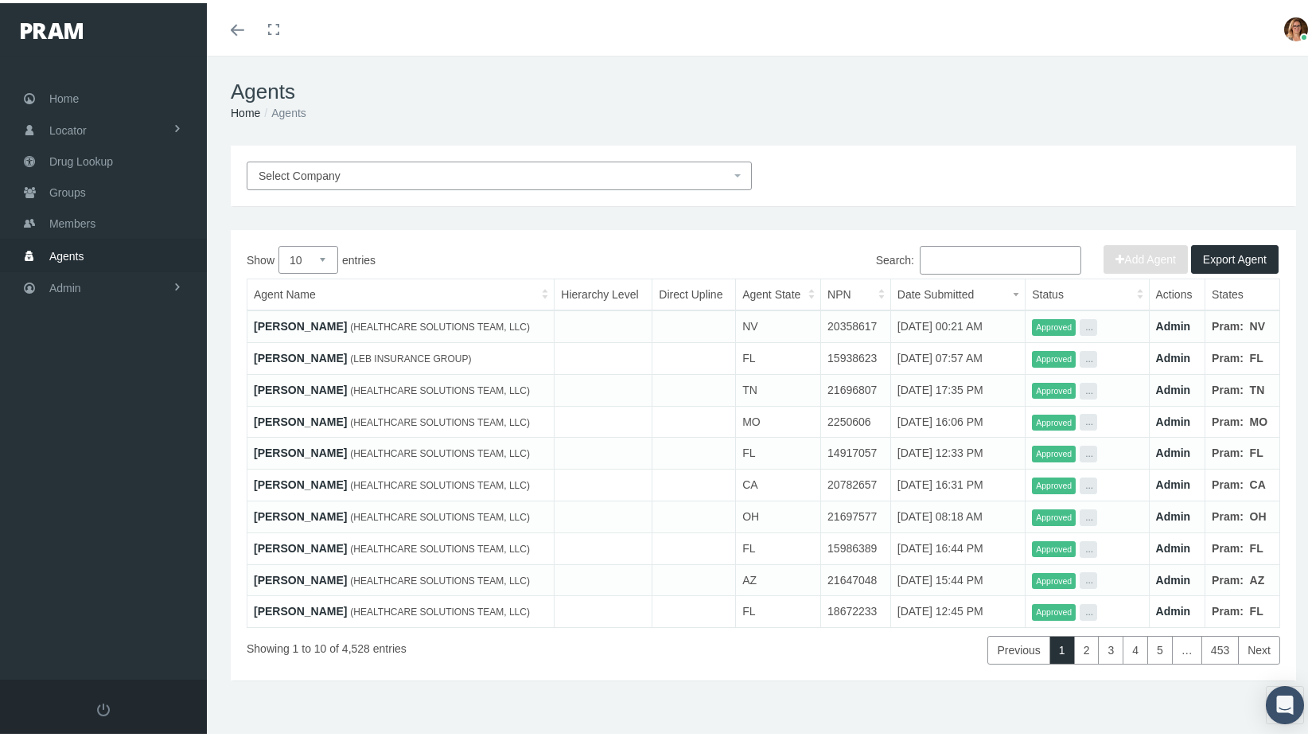
drag, startPoint x: 977, startPoint y: 245, endPoint x: 978, endPoint y: 253, distance: 8.0
click at [979, 252] on input "Search:" at bounding box center [1001, 257] width 162 height 29
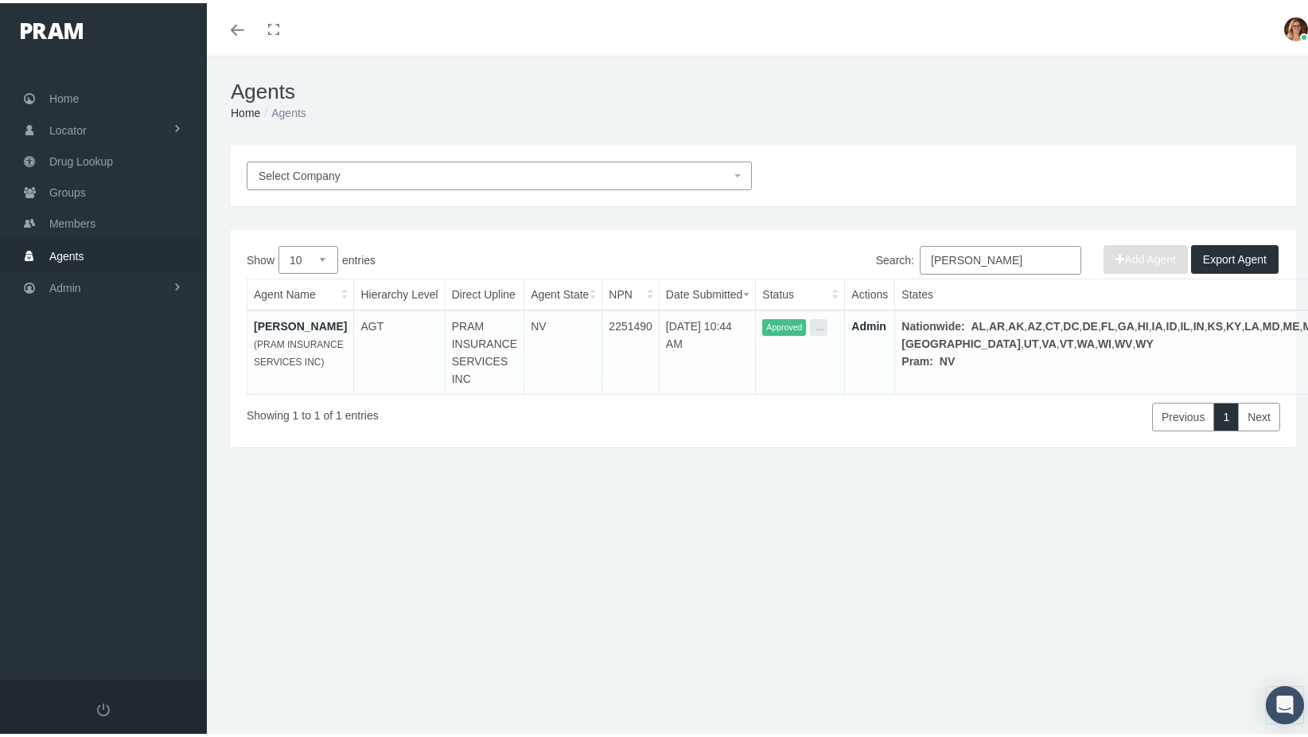
type input "[PERSON_NAME]"
click at [297, 317] on link "[PERSON_NAME]" at bounding box center [300, 323] width 93 height 13
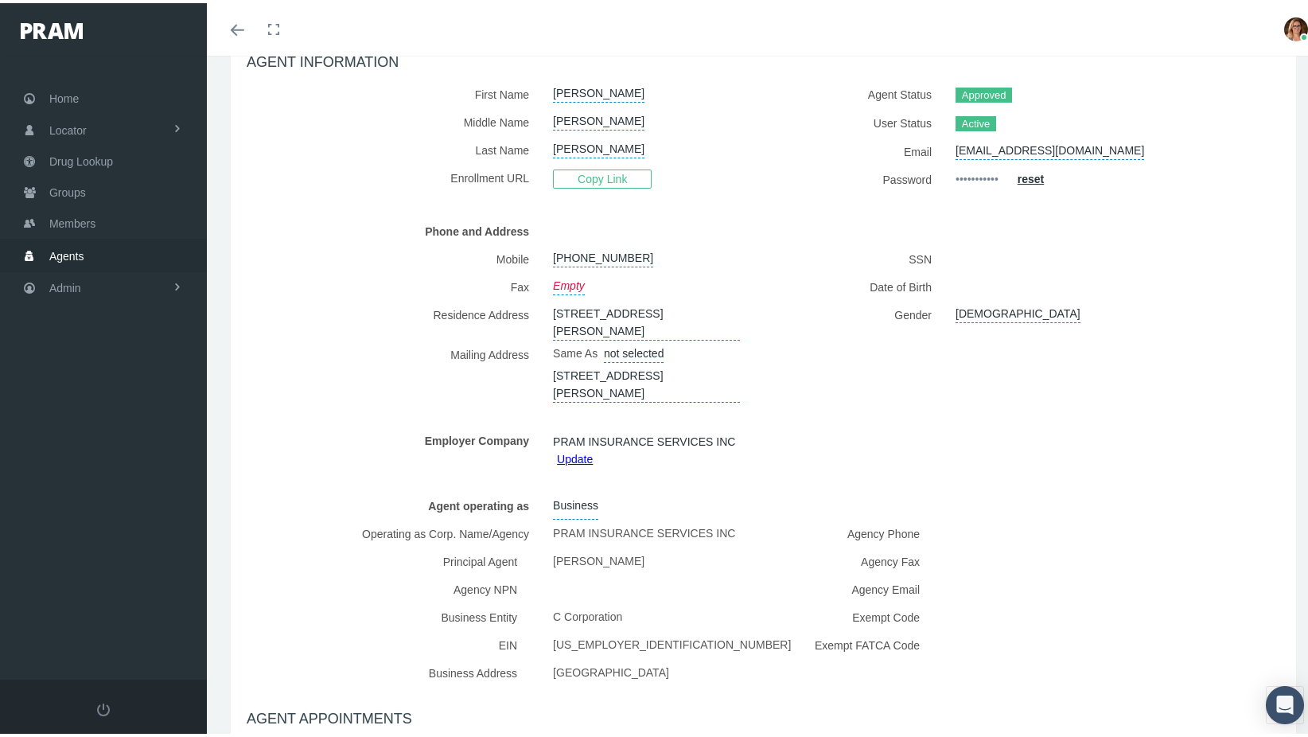
scroll to position [80, 0]
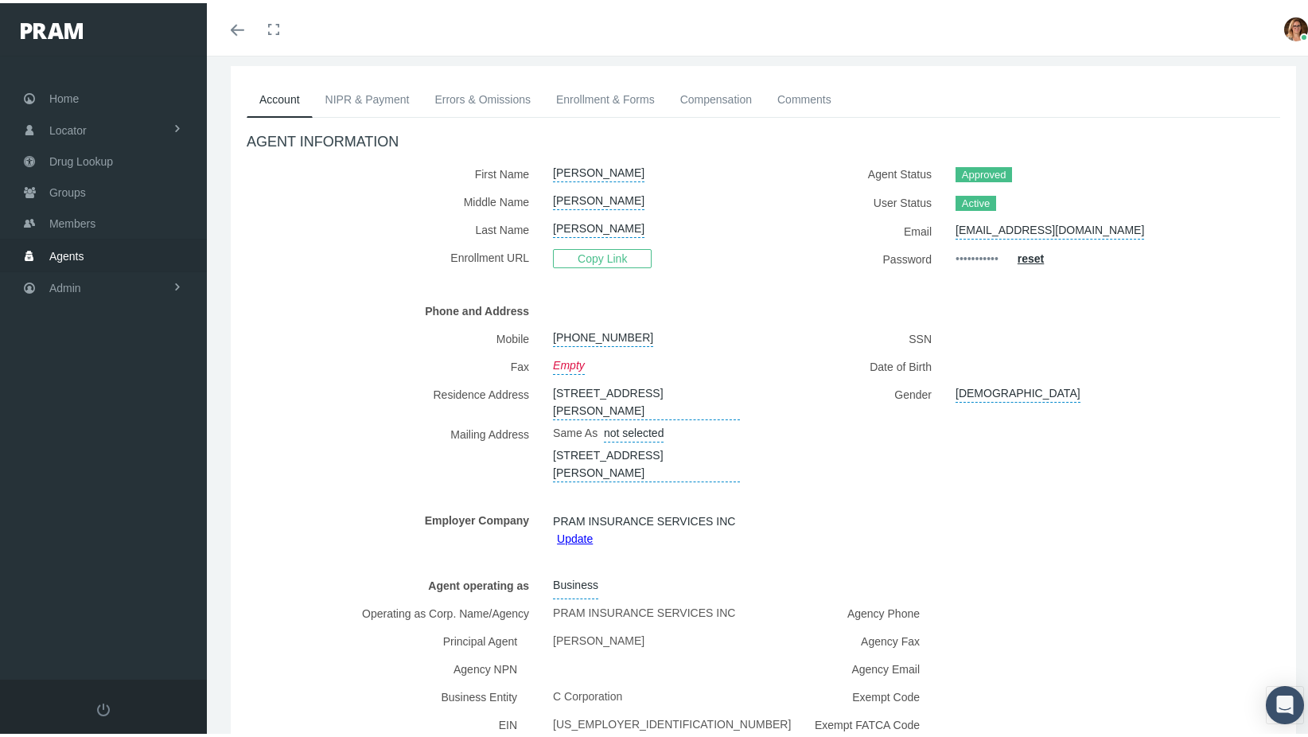
click at [377, 106] on link "NIPR & Payment" at bounding box center [368, 96] width 110 height 35
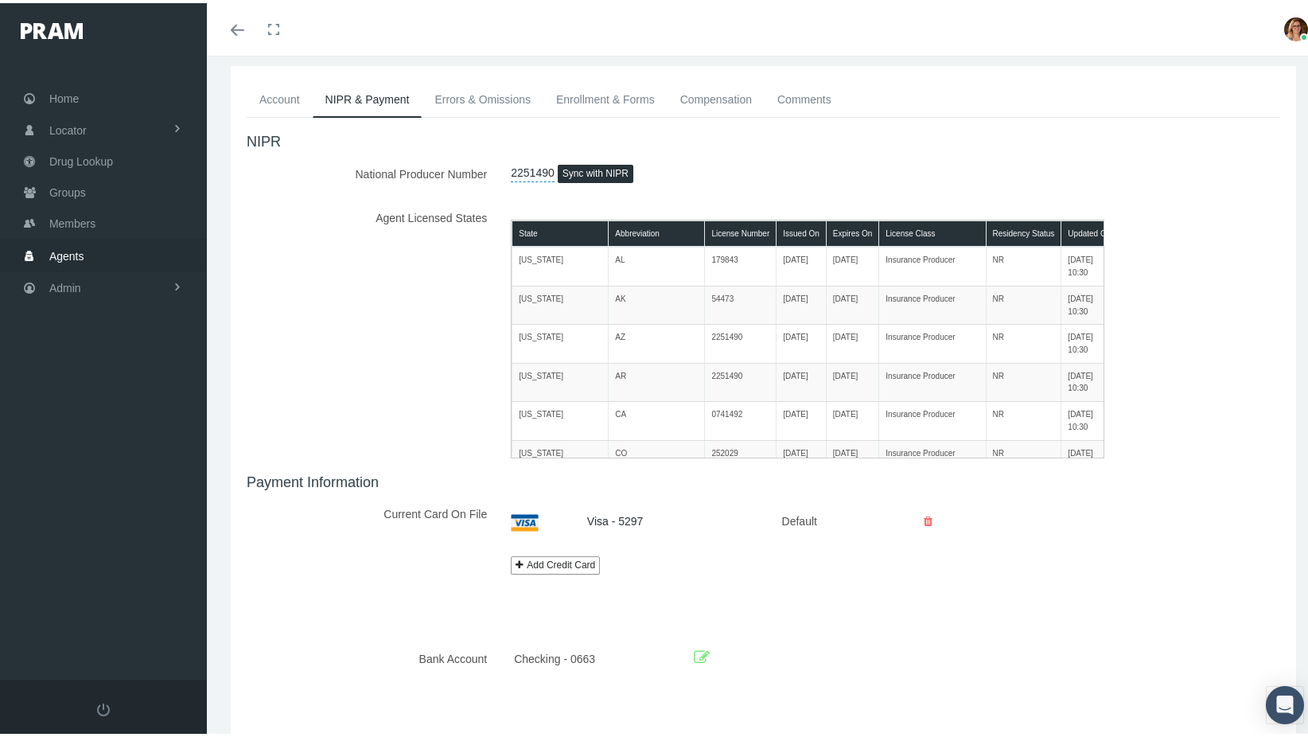
click at [543, 170] on link "2251490" at bounding box center [533, 168] width 44 height 22
click at [755, 594] on div at bounding box center [764, 598] width 1034 height 18
